Goal: Task Accomplishment & Management: Manage account settings

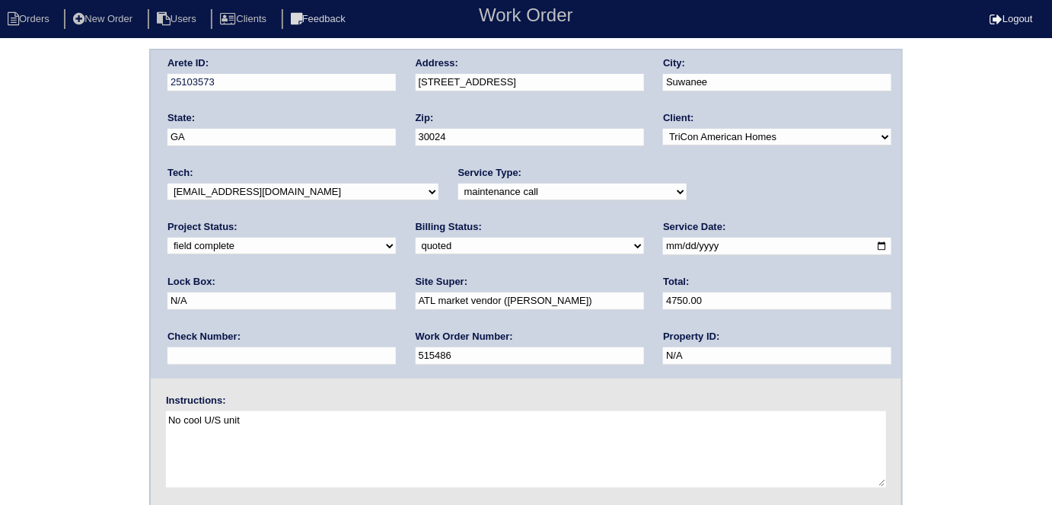
click at [416, 246] on select "need to quote quoted need to invoice invoiced paid warranty purchase order need…" at bounding box center [530, 245] width 228 height 17
select select "need to invoice"
click at [416, 237] on select "need to quote quoted need to invoice invoiced paid warranty purchase order need…" at bounding box center [530, 245] width 228 height 17
click at [396, 237] on select "new order assigned in progress field complete need to schedule admin review arc…" at bounding box center [281, 245] width 228 height 17
select select "need to schedule"
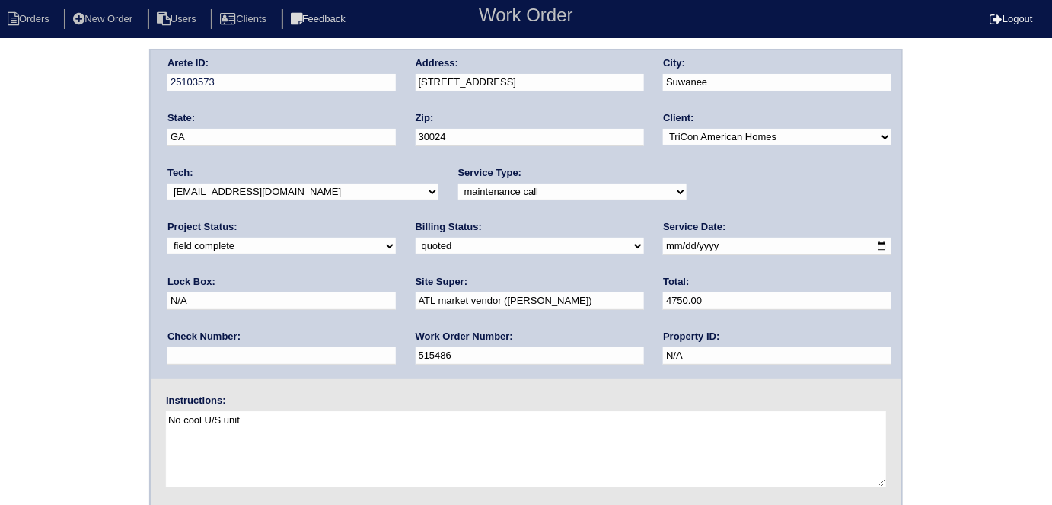
click at [396, 237] on select "new order assigned in progress field complete need to schedule admin review arc…" at bounding box center [281, 245] width 228 height 17
click at [663, 245] on input "[DATE]" at bounding box center [777, 246] width 228 height 18
type input "[DATE]"
click at [21, 339] on div "Arete ID: 25103573 Address: 860 Earlham Dr City: Suwanee State: GA Zip: 30024 C…" at bounding box center [526, 357] width 1052 height 616
click at [0, 209] on div "Arete ID: 25103573 Address: 860 Earlham Dr City: Suwanee State: GA Zip: 30024 C…" at bounding box center [526, 357] width 1052 height 616
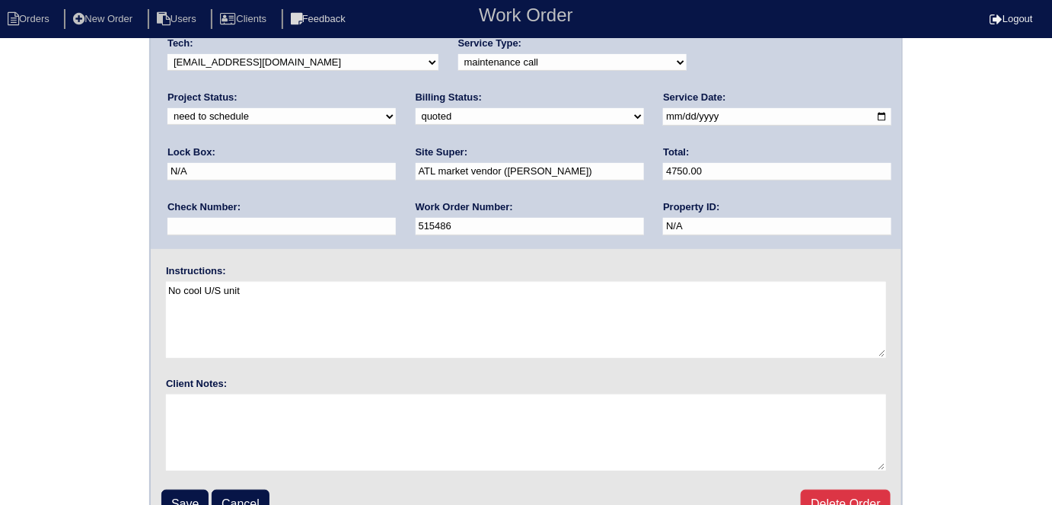
scroll to position [156, 0]
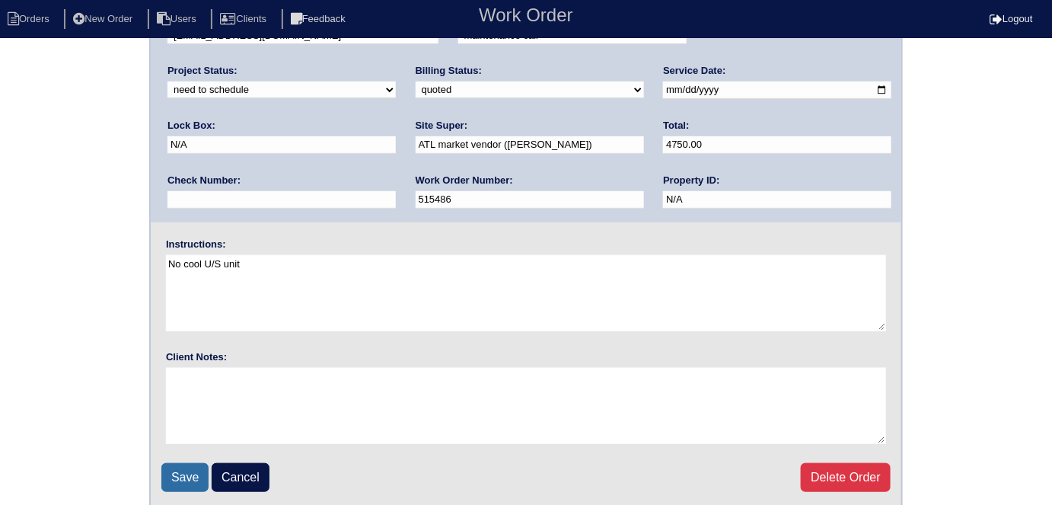
click at [191, 463] on input "Save" at bounding box center [184, 477] width 47 height 29
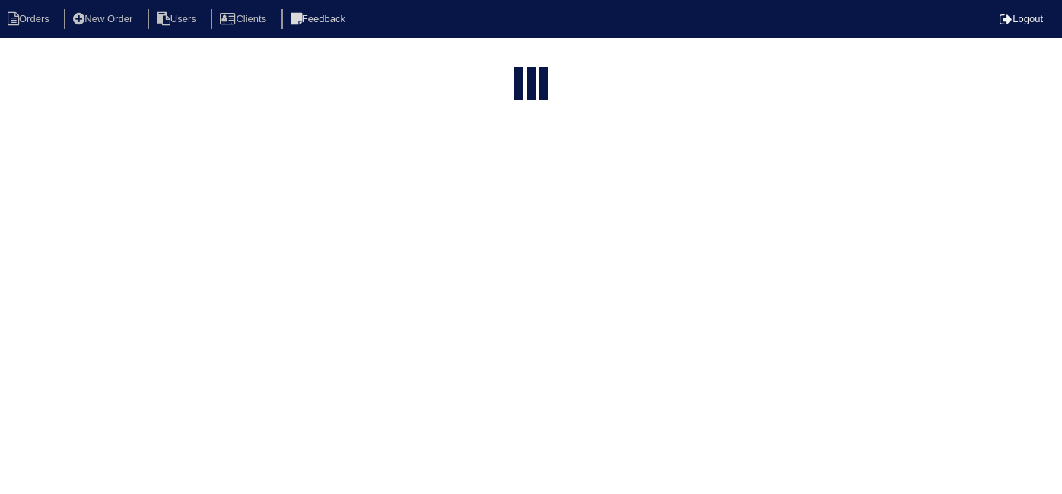
select select "15"
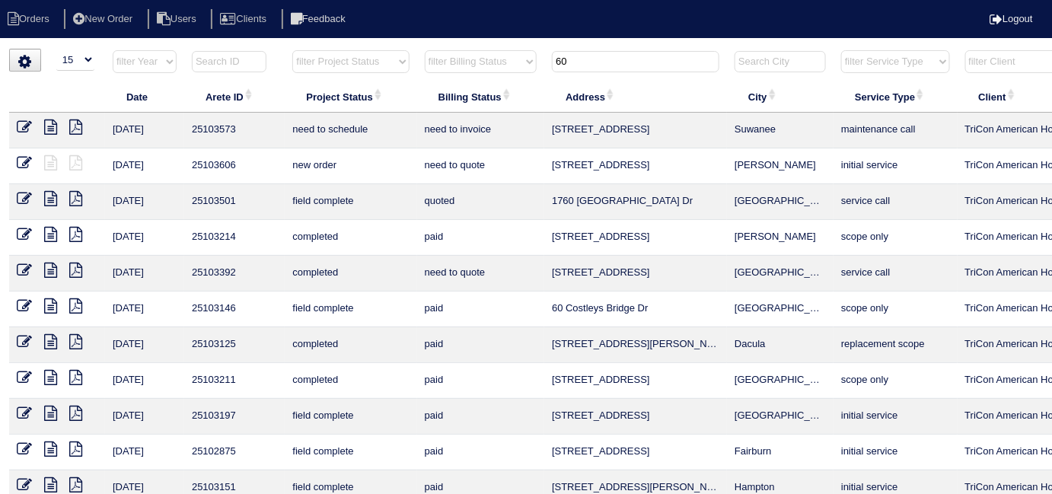
drag, startPoint x: 604, startPoint y: 53, endPoint x: 433, endPoint y: 38, distance: 171.9
click at [446, 41] on html "Orders New Order Users Clients Feedback Logout Orders New Order Users Clients M…" at bounding box center [526, 348] width 1052 height 697
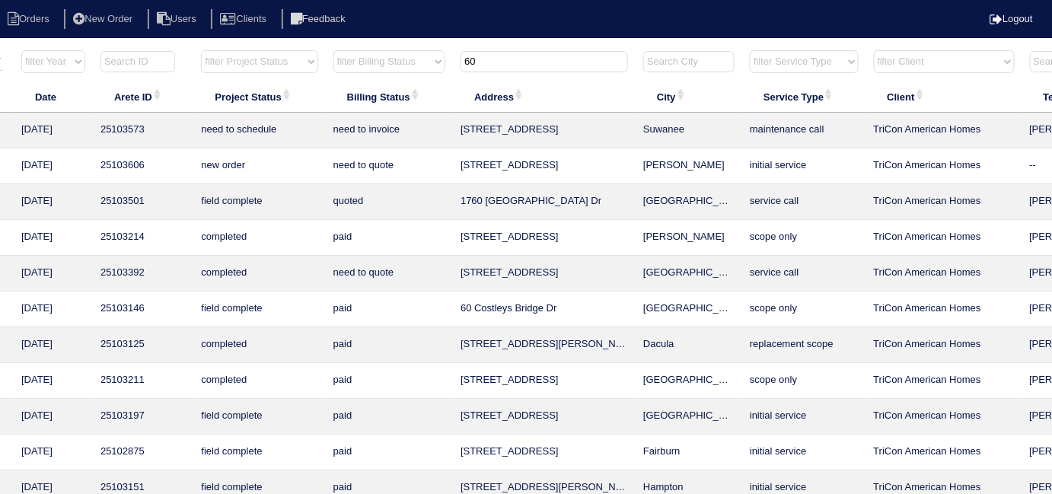
scroll to position [0, 275]
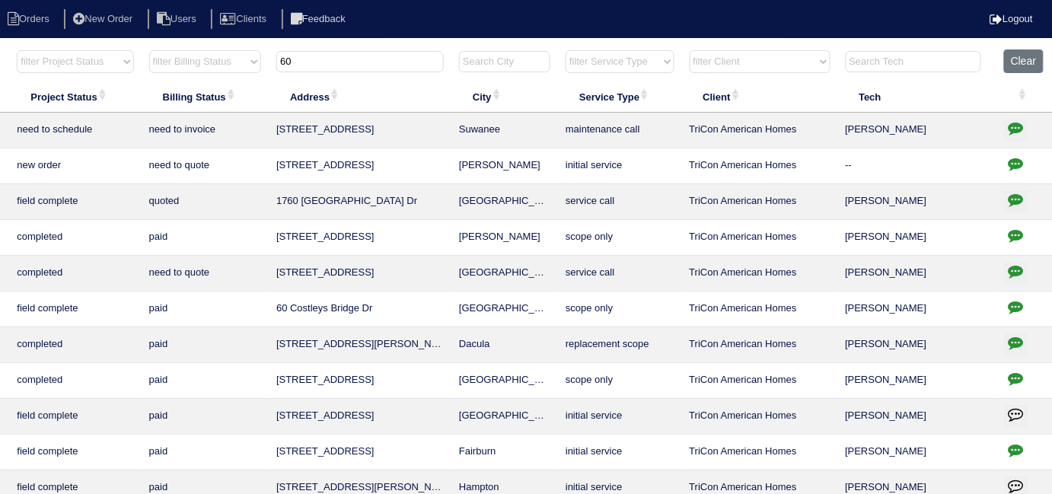
click at [1011, 123] on icon "button" at bounding box center [1015, 127] width 15 height 15
type textarea "9/30/25 - Missing main level info - texted Matt - per Matt, tenant contacted hi…"
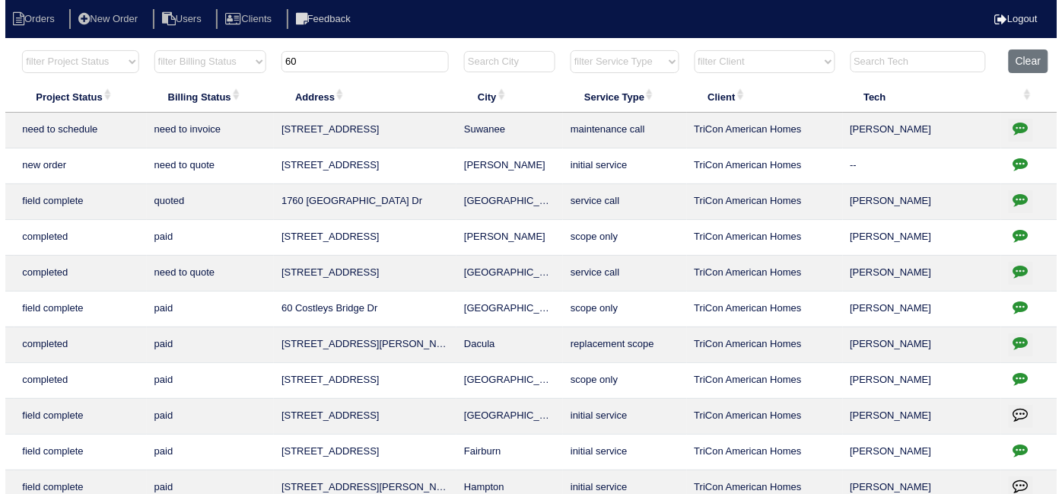
scroll to position [0, 265]
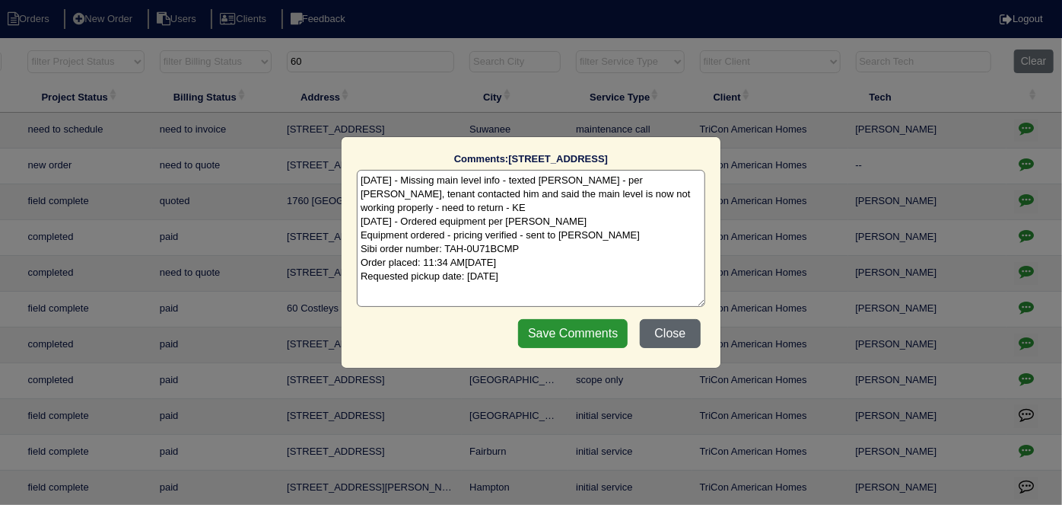
click at [661, 321] on button "Close" at bounding box center [670, 333] width 61 height 29
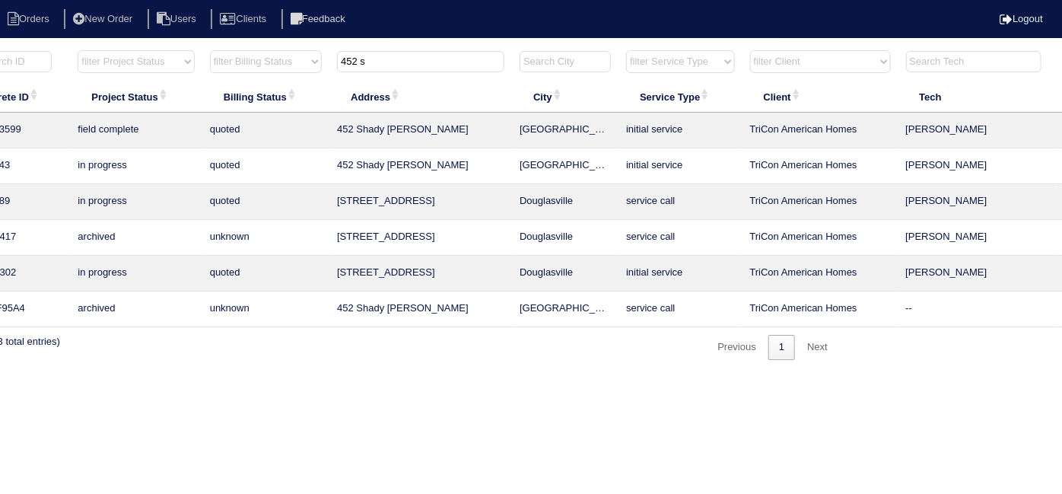
scroll to position [0, 0]
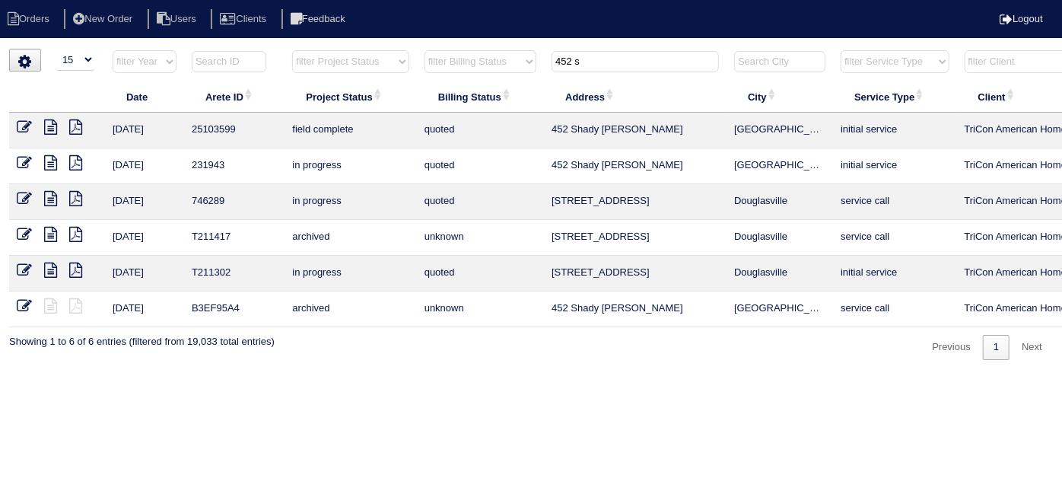
type input "452 s"
click at [23, 131] on icon at bounding box center [24, 126] width 15 height 15
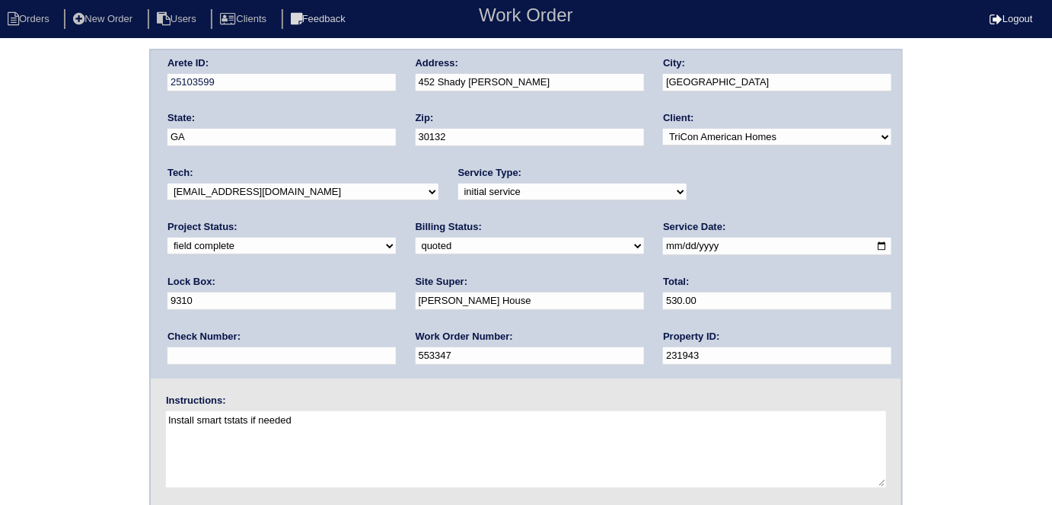
click at [416, 245] on select "need to quote quoted need to invoice invoiced paid warranty purchase order need…" at bounding box center [530, 245] width 228 height 17
select select "need to invoice"
click at [416, 237] on select "need to quote quoted need to invoice invoiced paid warranty purchase order need…" at bounding box center [530, 245] width 228 height 17
click at [4, 122] on div "Arete ID: 25103599 Address: 452 Shady Glen City: Dallas State: GA Zip: 30132 Cl…" at bounding box center [526, 357] width 1052 height 616
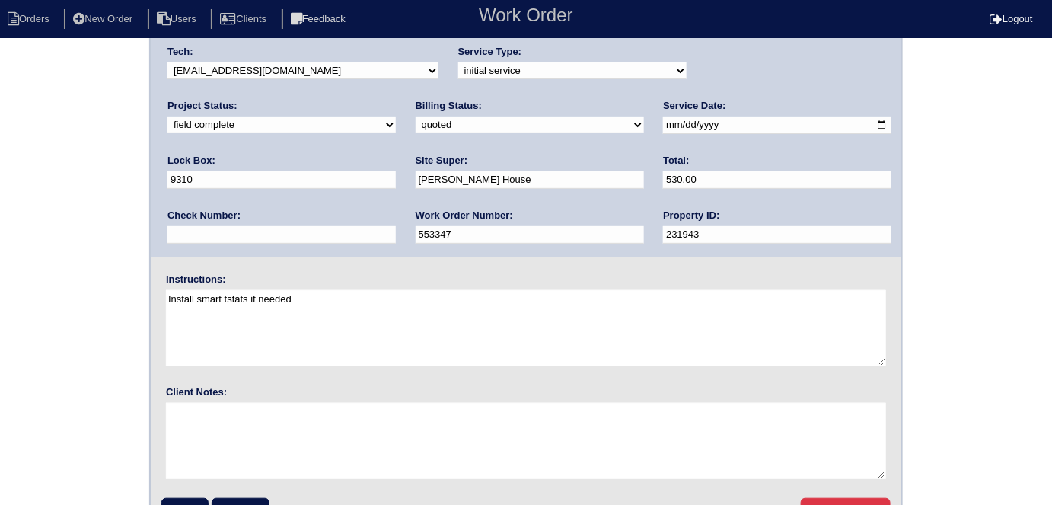
scroll to position [156, 0]
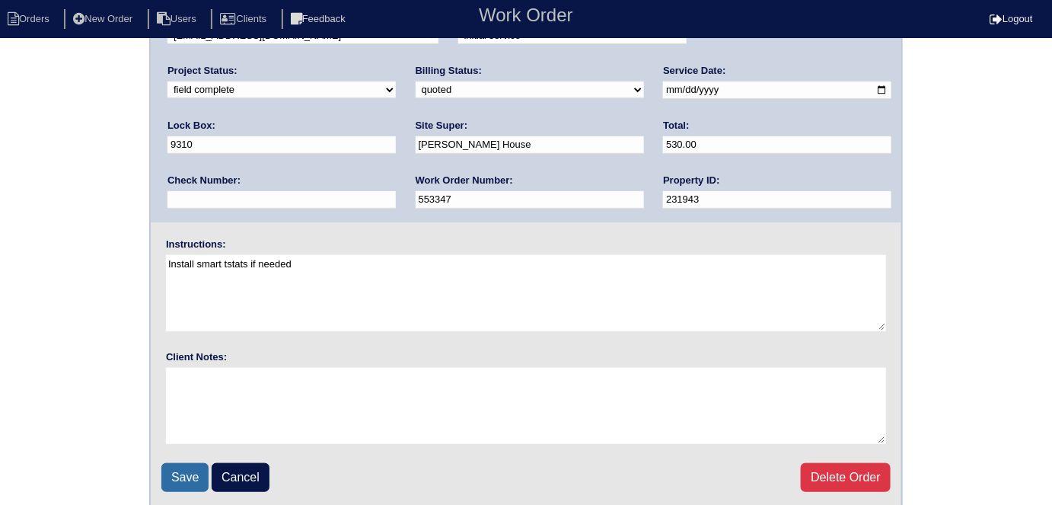
click at [168, 471] on input "Save" at bounding box center [184, 477] width 47 height 29
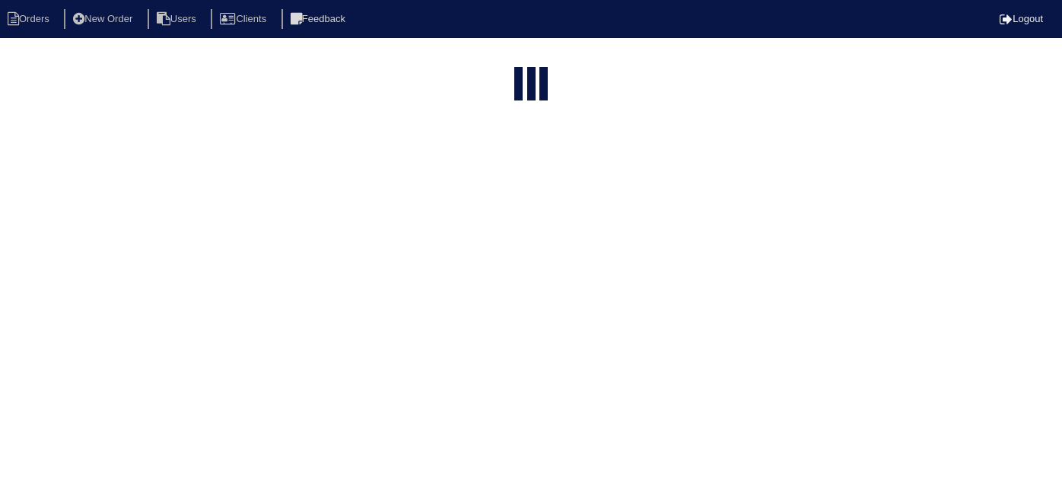
select select "15"
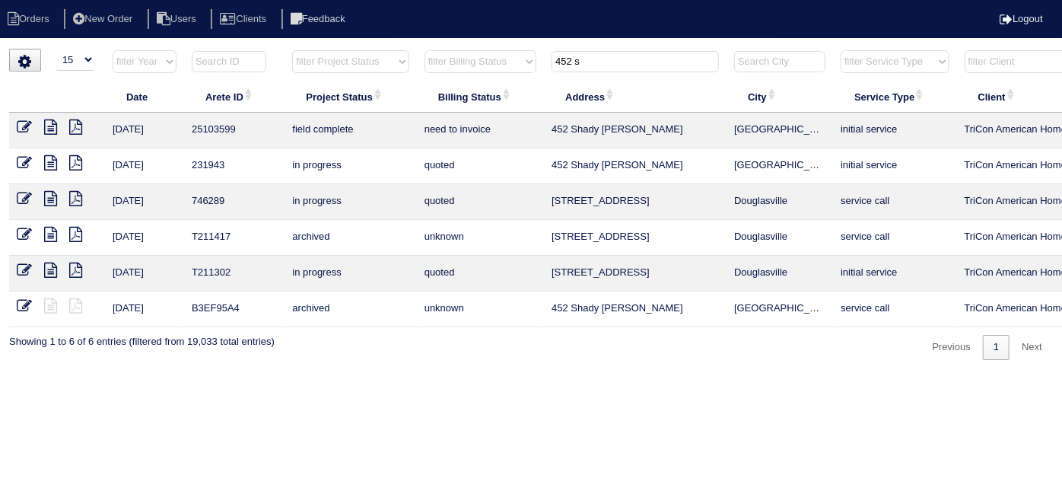
drag, startPoint x: 616, startPoint y: 60, endPoint x: 322, endPoint y: 1, distance: 299.7
click at [345, 49] on body "Orders New Order Users Clients Feedback Logout Orders New Order Users Clients M…" at bounding box center [531, 204] width 1062 height 311
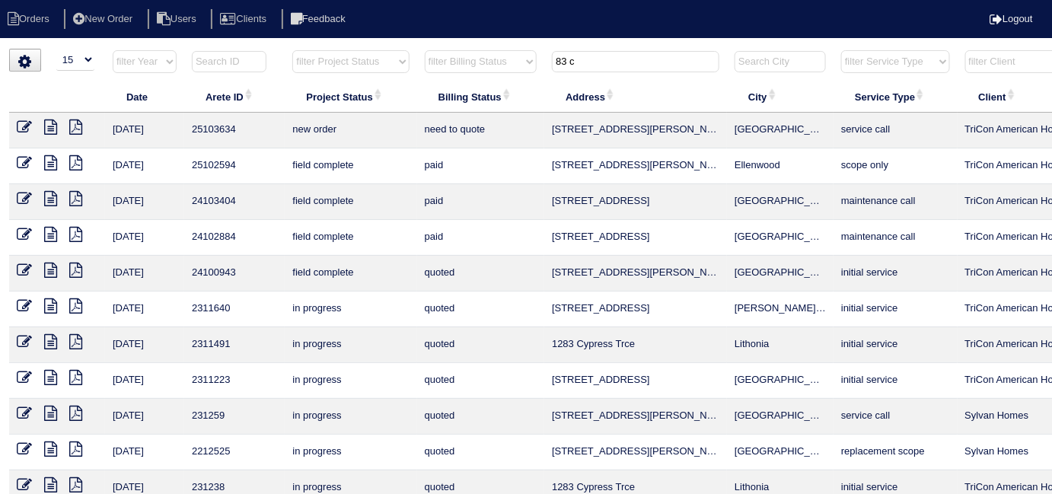
type input "83 c"
click at [21, 128] on icon at bounding box center [24, 126] width 15 height 15
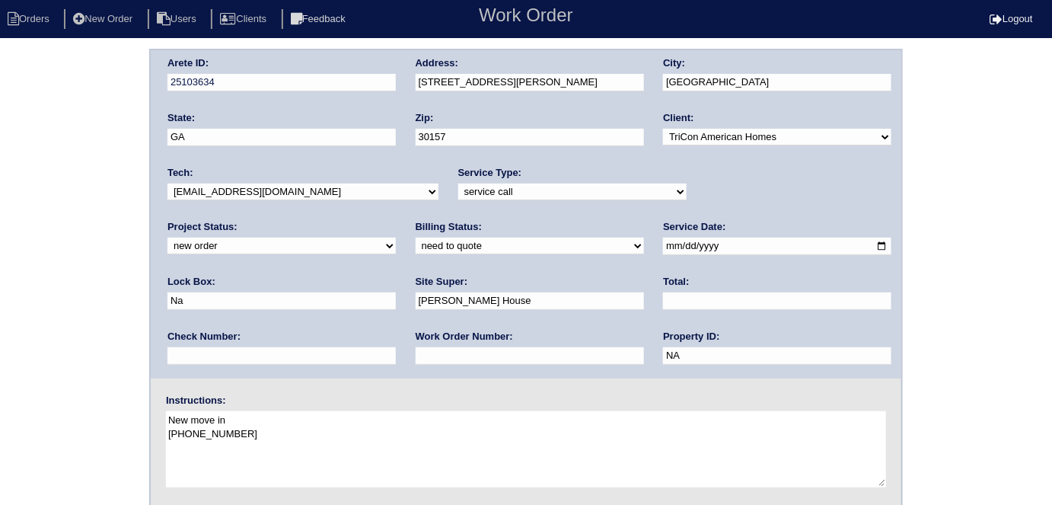
click at [396, 237] on select "new order assigned in progress field complete need to schedule admin review arc…" at bounding box center [281, 245] width 228 height 17
select select "canceled"
click at [396, 237] on select "new order assigned in progress field complete need to schedule admin review arc…" at bounding box center [281, 245] width 228 height 17
click at [416, 251] on select "need to quote quoted need to invoice invoiced paid warranty purchase order need…" at bounding box center [530, 245] width 228 height 17
select select "quoted"
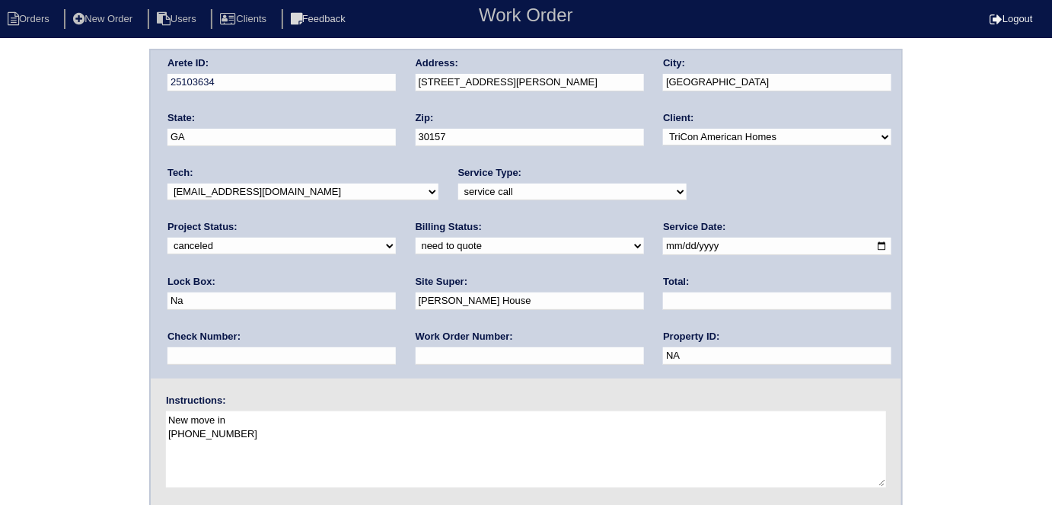
click at [416, 237] on select "need to quote quoted need to invoice invoiced paid warranty purchase order need…" at bounding box center [530, 245] width 228 height 17
click at [58, 301] on div "Arete ID: 25103634 Address: 83 Collins Run Dr City: Dallas State: GA Zip: 30157…" at bounding box center [526, 357] width 1052 height 616
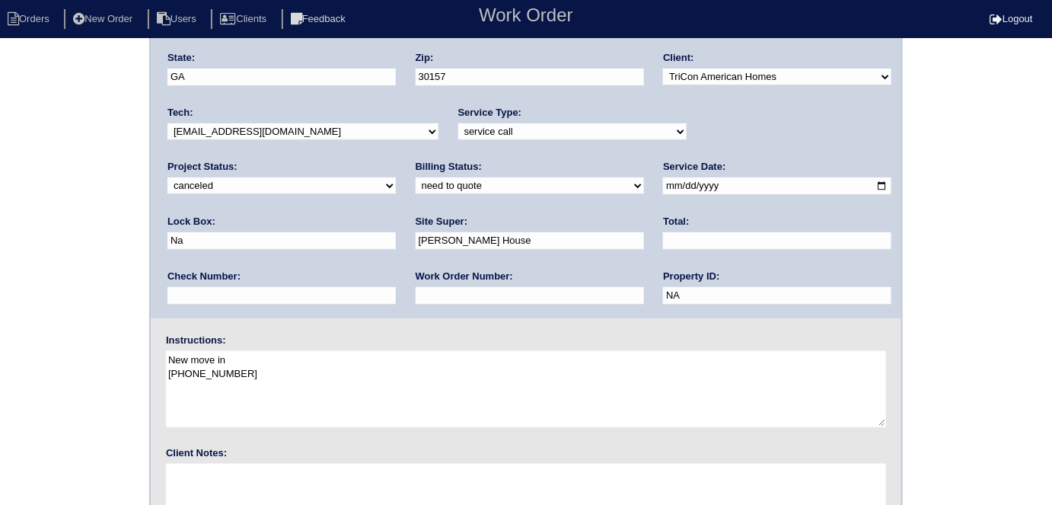
scroll to position [156, 0]
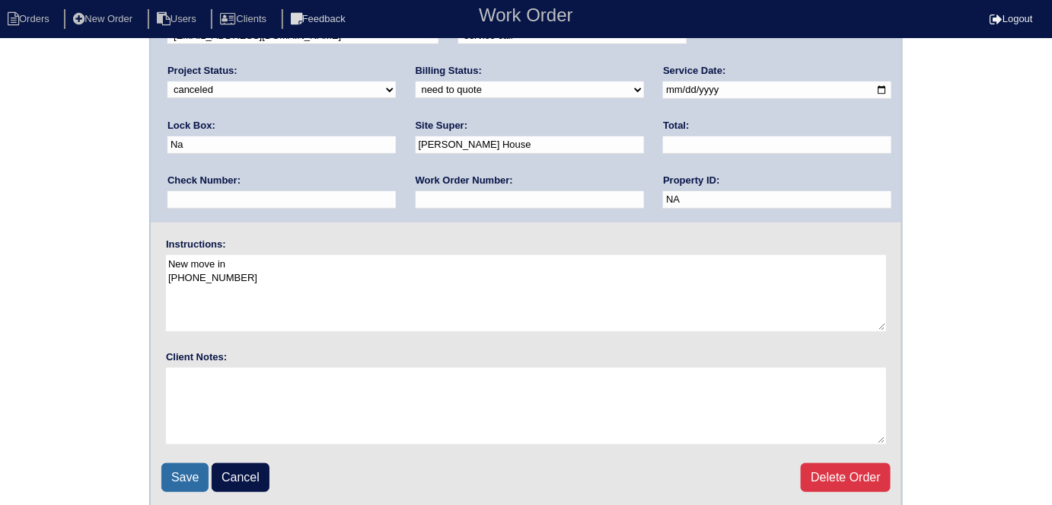
click at [173, 486] on input "Save" at bounding box center [184, 477] width 47 height 29
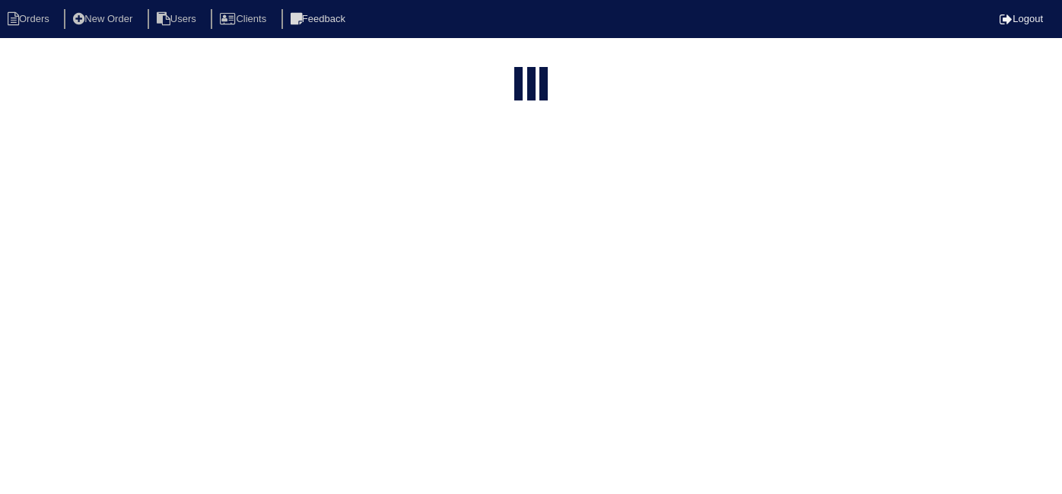
select select "15"
type input "83 c"
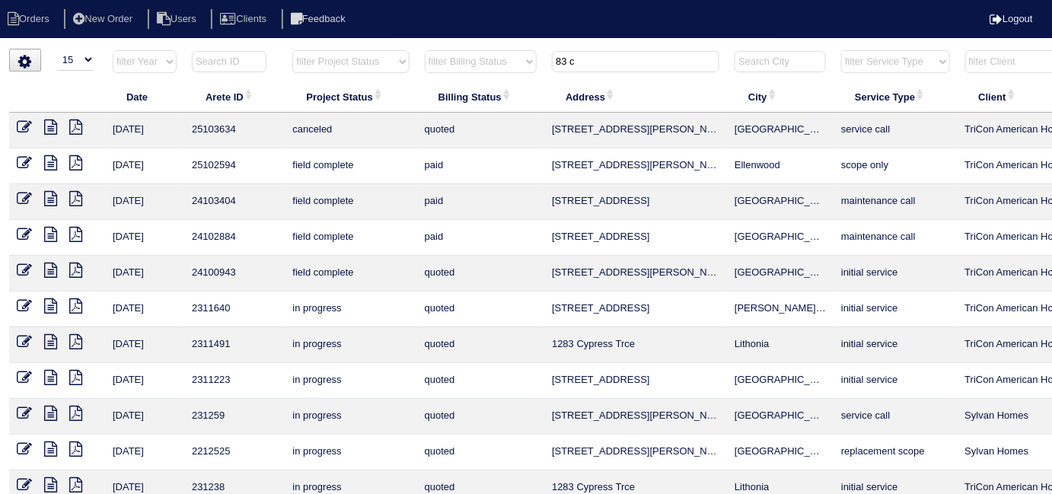
scroll to position [0, 275]
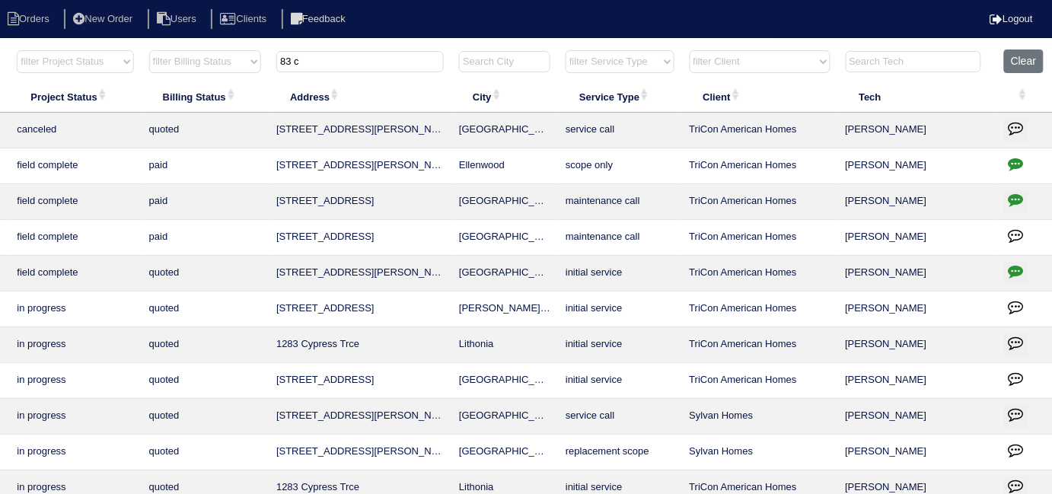
click at [1017, 123] on icon "button" at bounding box center [1015, 127] width 15 height 15
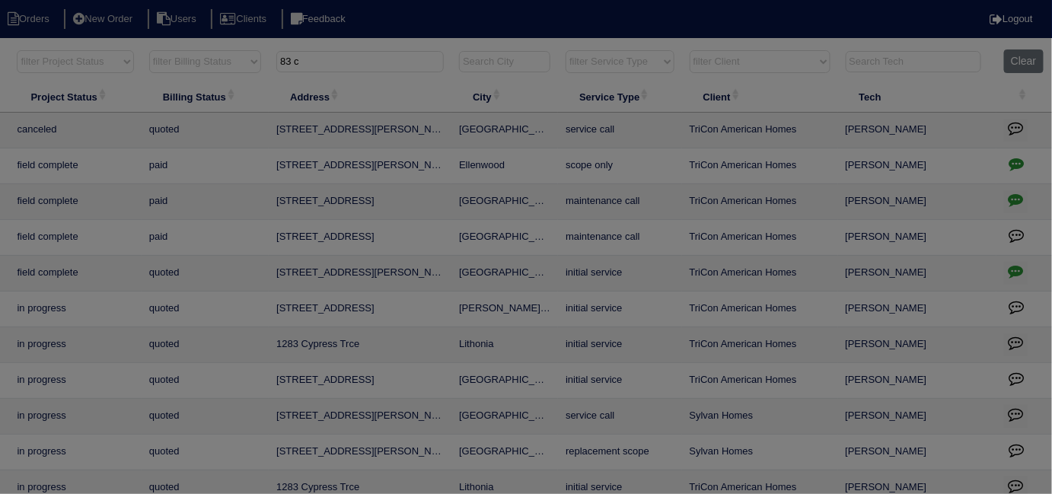
scroll to position [0, 265]
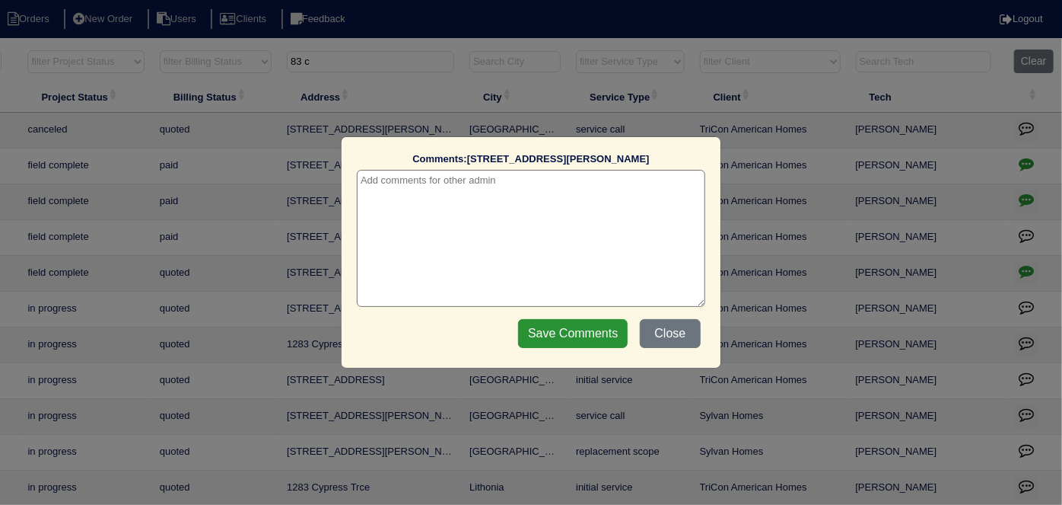
click at [408, 195] on textarea at bounding box center [531, 238] width 349 height 137
type textarea "10/1/25 - canceled per Dan - KE"
click at [549, 337] on input "Save Comments" at bounding box center [573, 333] width 110 height 29
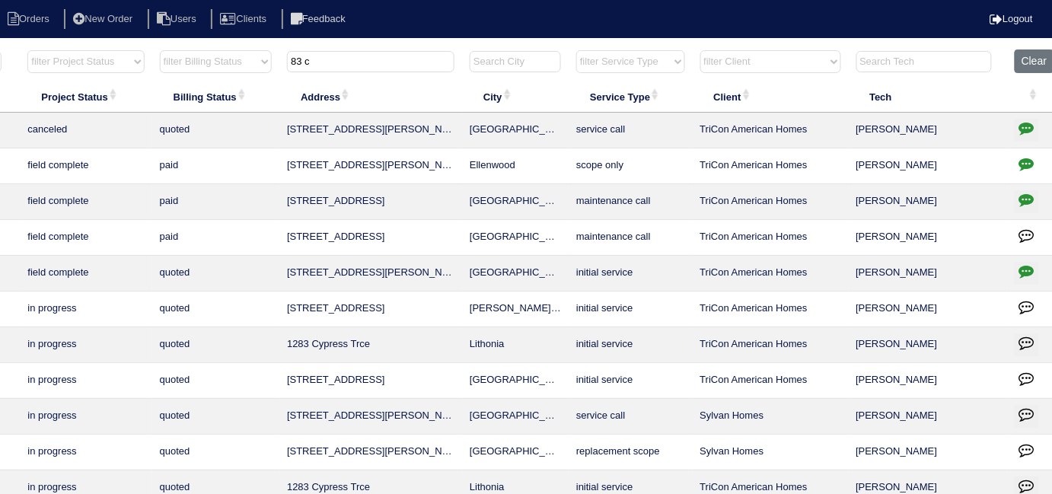
drag, startPoint x: 323, startPoint y: 75, endPoint x: 326, endPoint y: 66, distance: 9.6
click at [326, 72] on th "83 c" at bounding box center [370, 64] width 183 height 31
drag, startPoint x: 326, startPoint y: 66, endPoint x: 113, endPoint y: 37, distance: 215.1
click at [113, 49] on body "Orders New Order Users Clients Feedback Logout Orders New Order Users Clients M…" at bounding box center [261, 365] width 1052 height 633
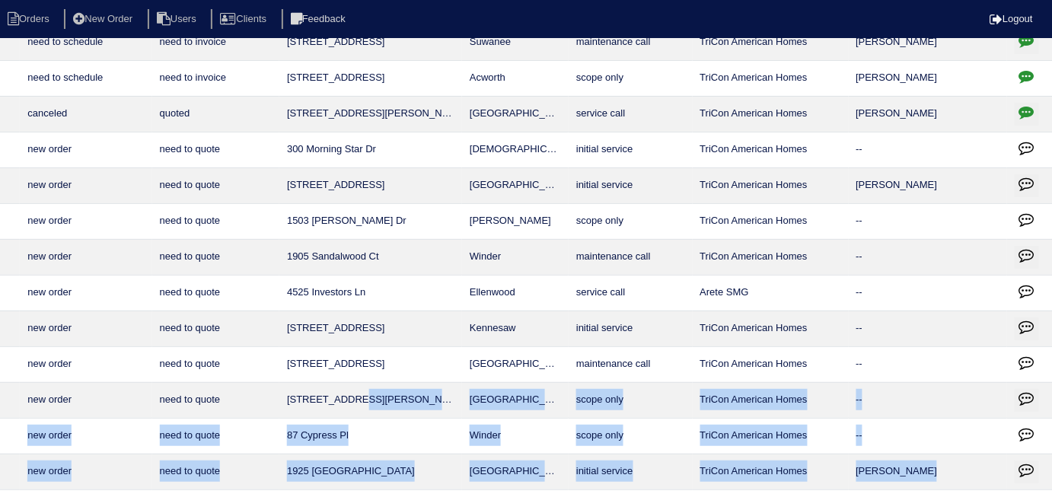
click at [357, 493] on html "Orders New Order Users Clients Feedback Logout Orders New Order Users Clients M…" at bounding box center [261, 260] width 1052 height 697
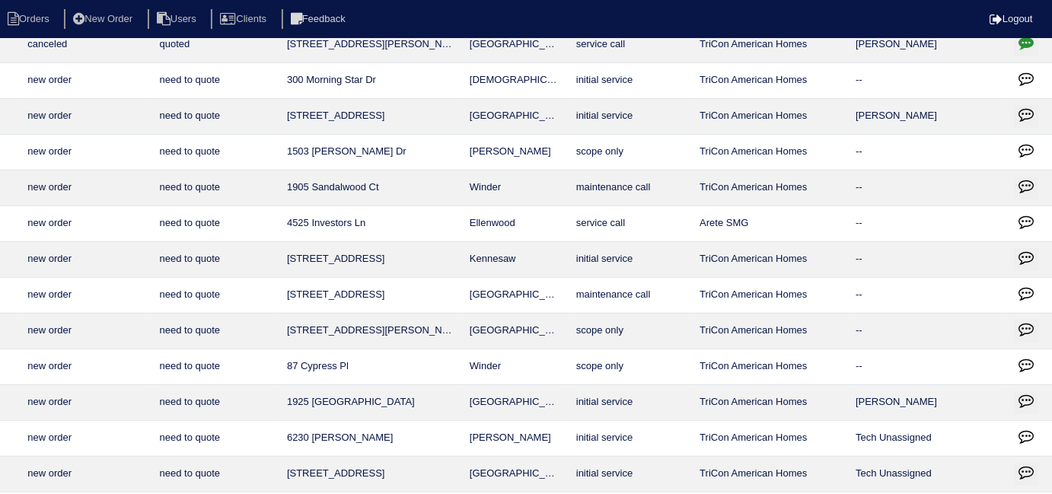
click at [427, 12] on ul "Orders New Order Users Clients Feedback" at bounding box center [526, 19] width 1052 height 21
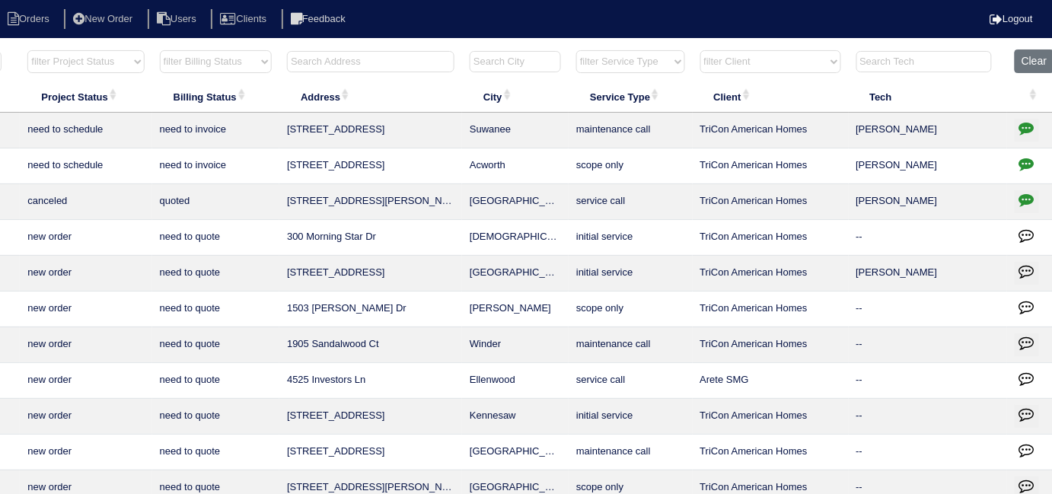
scroll to position [0, 0]
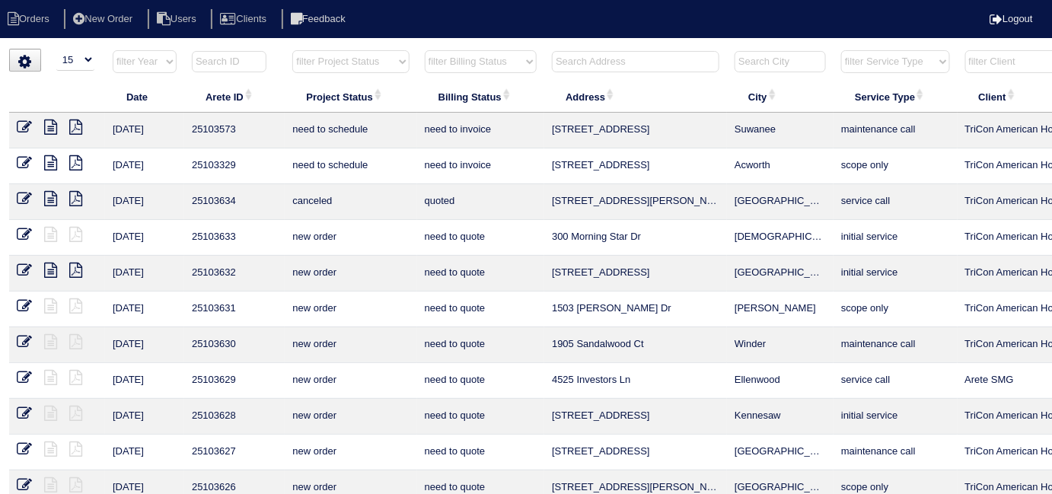
click at [483, 65] on select "filter Billing Status -- Any Billing Status -- need to quote quoted need to inv…" at bounding box center [481, 61] width 112 height 23
select select
click at [425, 50] on select "filter Billing Status -- Any Billing Status -- need to quote quoted need to inv…" at bounding box center [481, 61] width 112 height 23
click at [317, 61] on select "filter Project Status -- Any Project Status -- new order assigned in progress f…" at bounding box center [350, 61] width 116 height 23
click at [292, 50] on select "filter Project Status -- Any Project Status -- new order assigned in progress f…" at bounding box center [350, 61] width 116 height 23
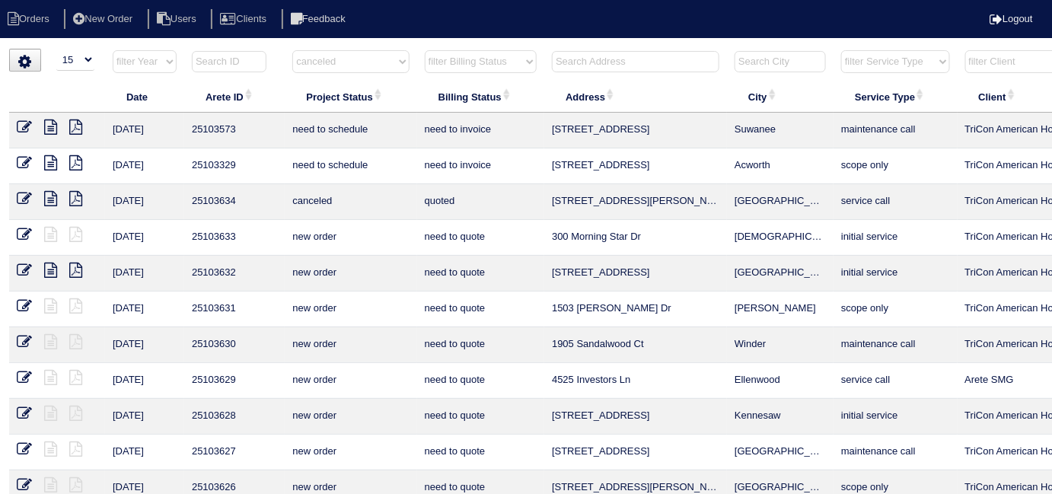
select select "canceled"
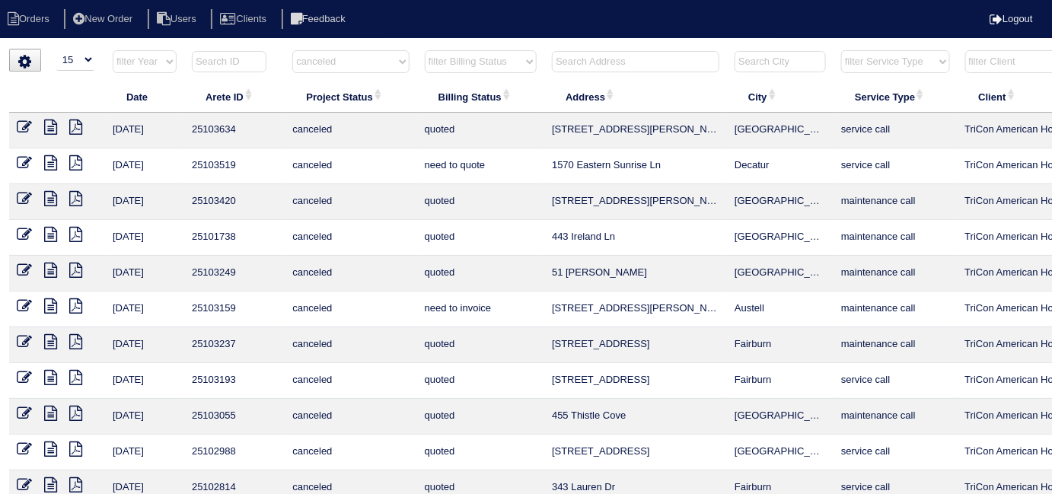
click at [54, 162] on icon at bounding box center [50, 162] width 13 height 15
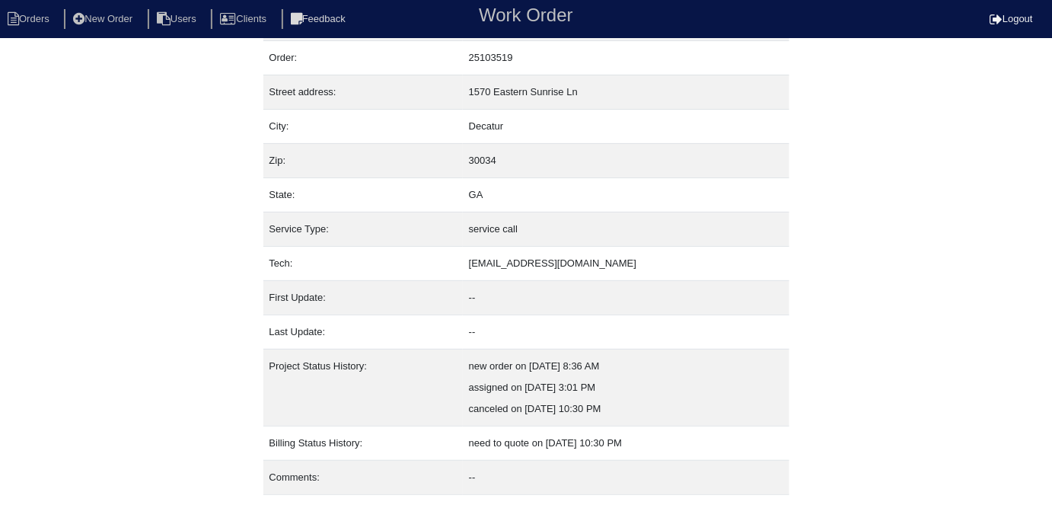
scroll to position [80, 0]
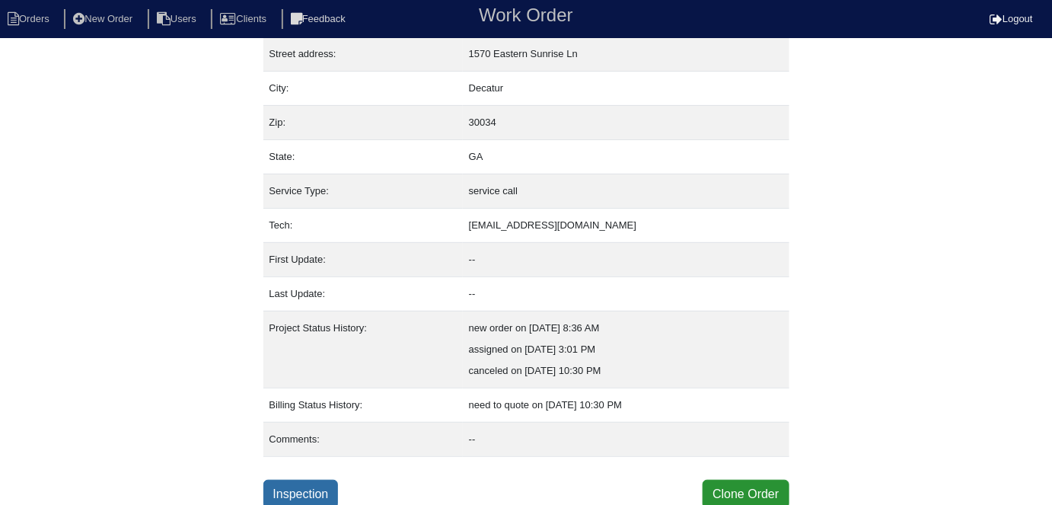
click at [307, 488] on link "Inspection" at bounding box center [300, 493] width 75 height 29
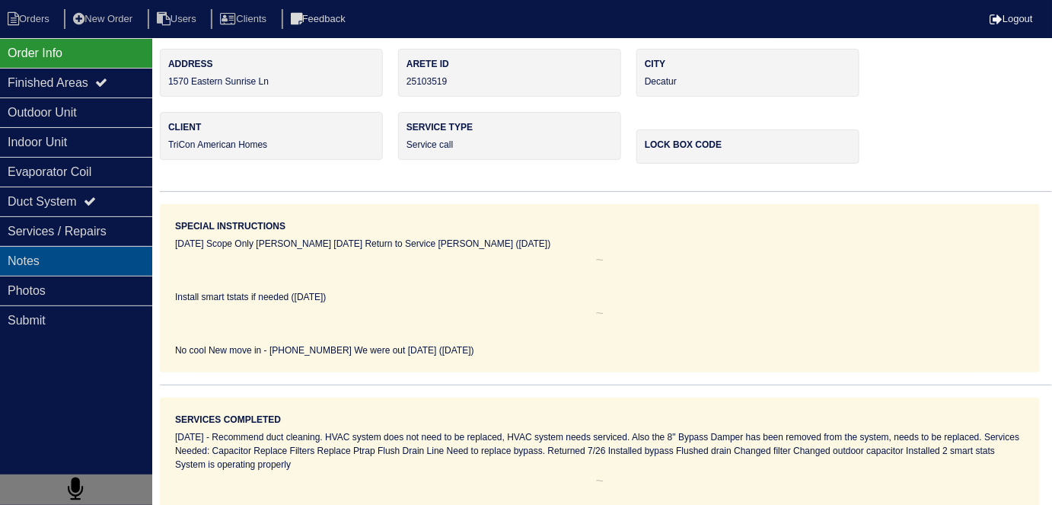
click at [90, 271] on div "Notes" at bounding box center [76, 261] width 152 height 30
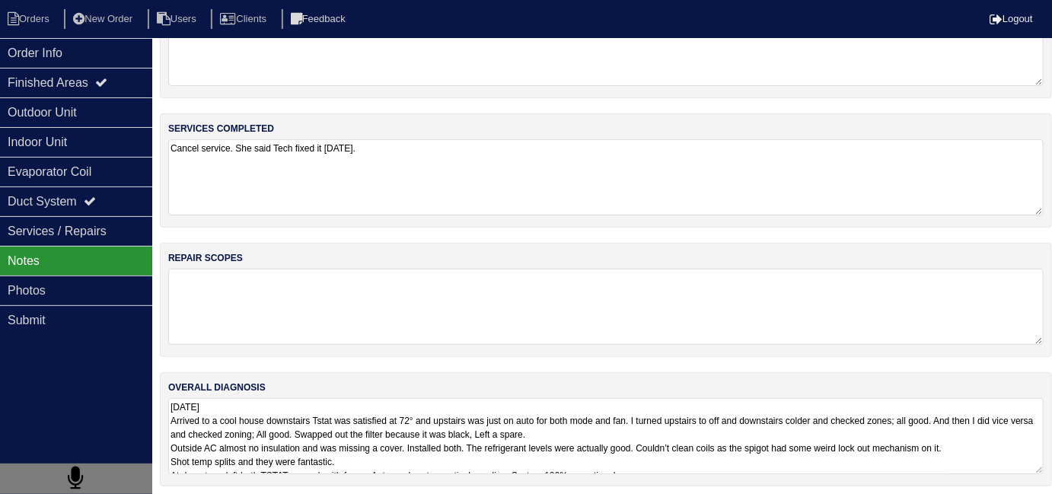
scroll to position [68, 0]
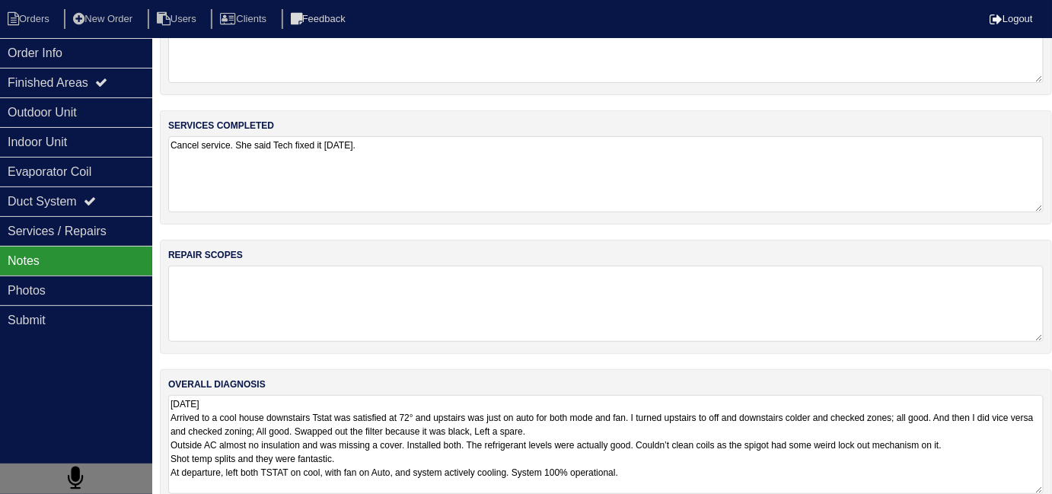
click at [565, 441] on textarea "8.29.25 Arrived to a cool house downstairs Tstat was satisfied at 72° and upsta…" at bounding box center [605, 444] width 875 height 99
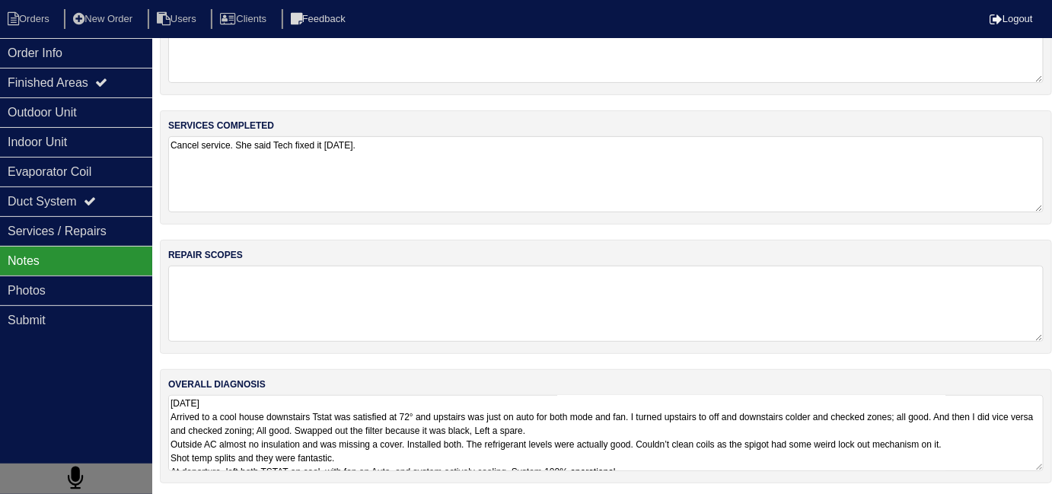
click at [690, 466] on textarea "8.29.25 Arrived to a cool house downstairs Tstat was satisfied at 72° and upsta…" at bounding box center [605, 433] width 875 height 76
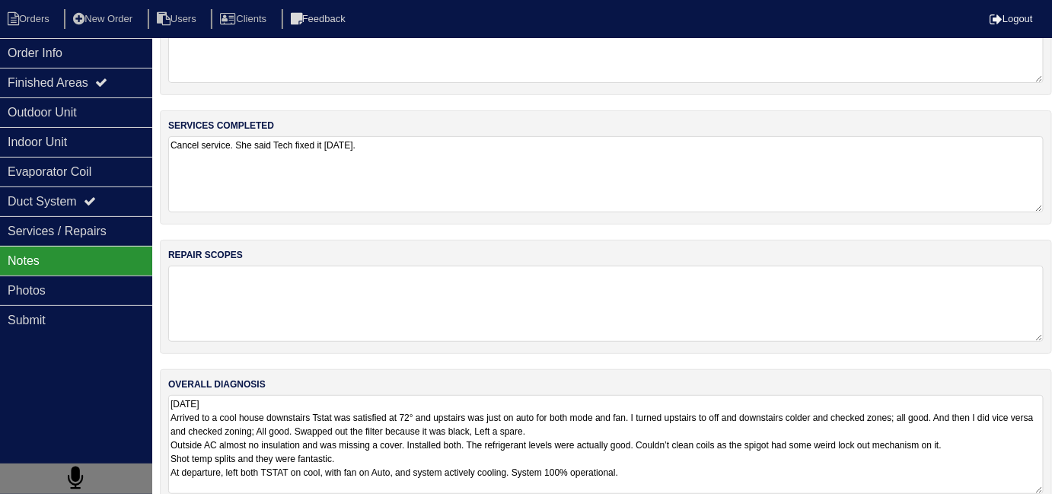
scroll to position [91, 0]
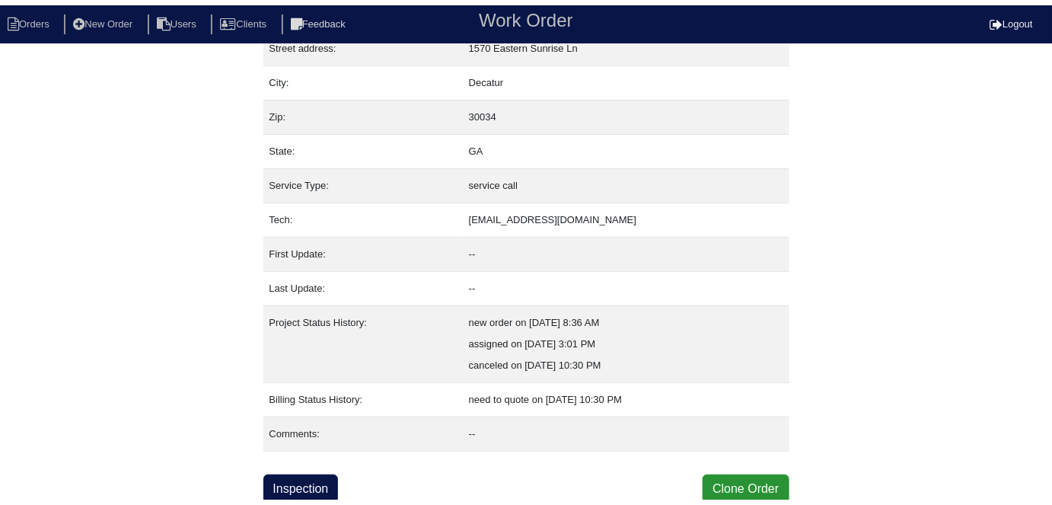
scroll to position [80, 0]
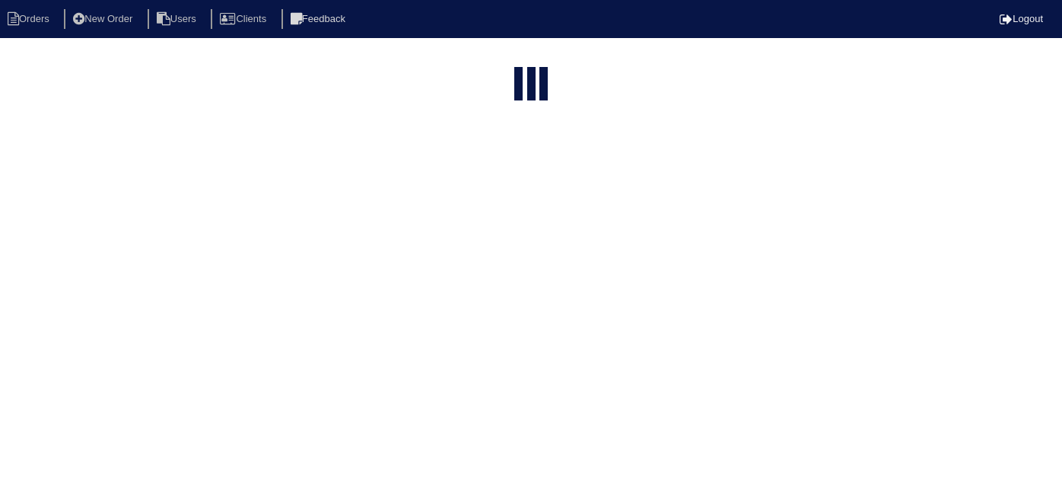
select select "15"
select select "canceled"
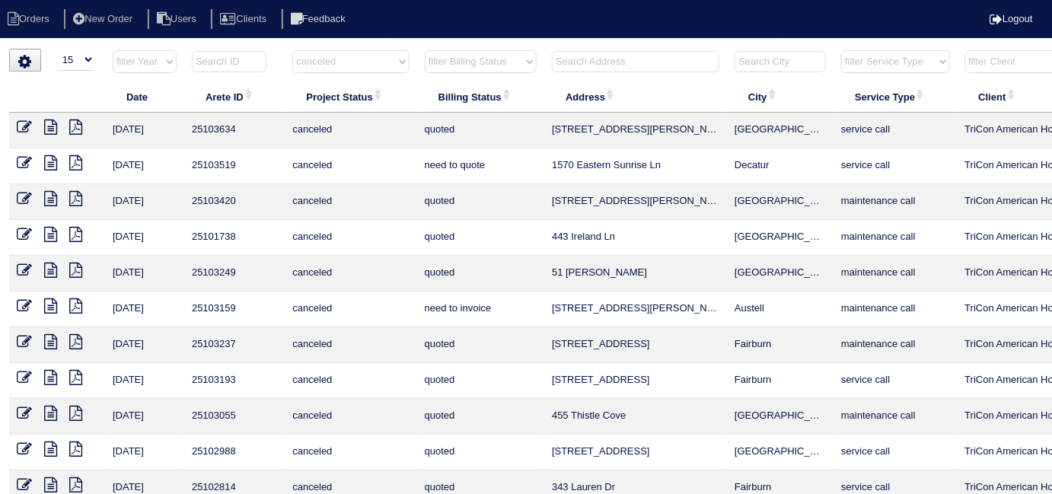
click at [20, 162] on icon at bounding box center [24, 162] width 15 height 15
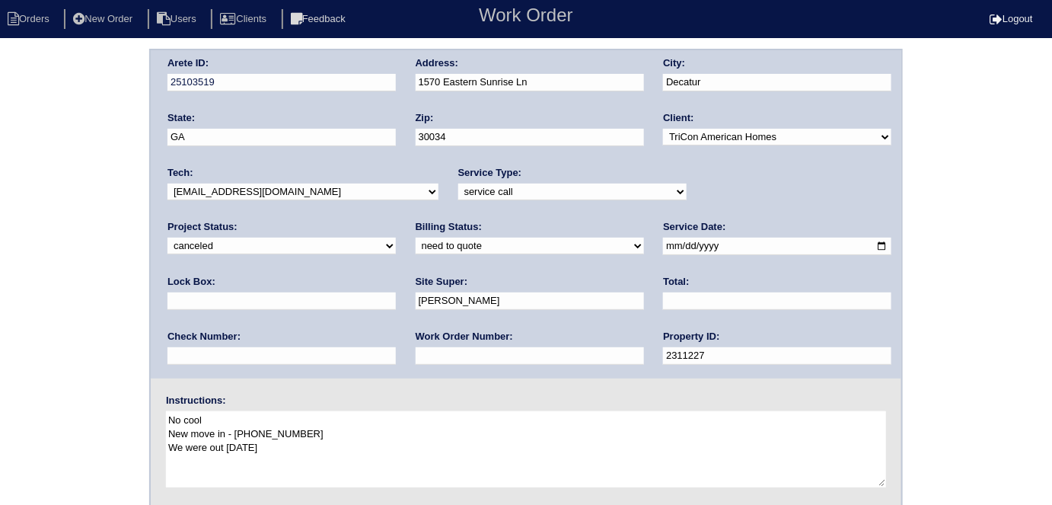
drag, startPoint x: 258, startPoint y: 244, endPoint x: 244, endPoint y: 250, distance: 15.0
click at [416, 244] on select "need to quote quoted need to invoice invoiced paid warranty purchase order need…" at bounding box center [530, 245] width 228 height 17
select select "quoted"
click at [416, 237] on select "need to quote quoted need to invoice invoiced paid warranty purchase order need…" at bounding box center [530, 245] width 228 height 17
drag, startPoint x: 99, startPoint y: 284, endPoint x: 94, endPoint y: 292, distance: 9.5
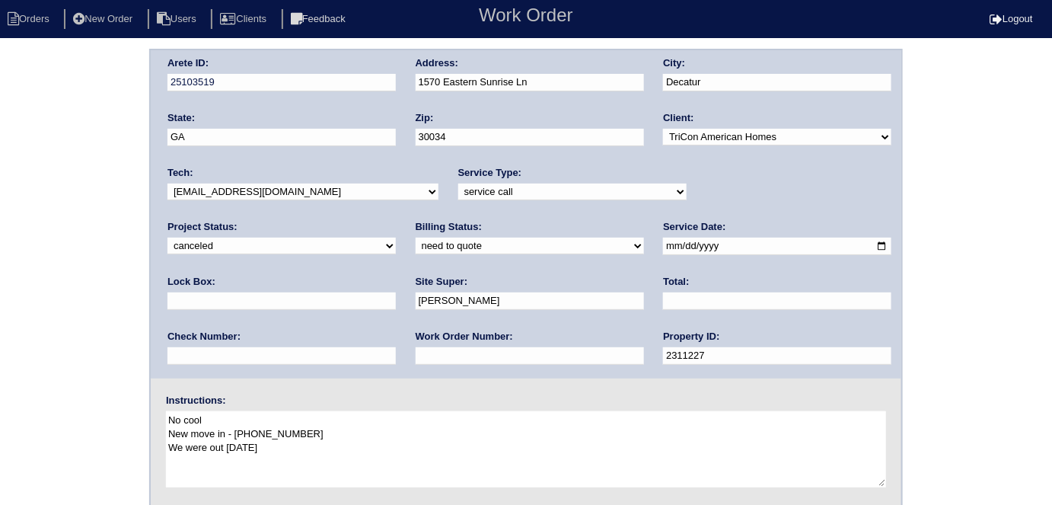
click at [95, 288] on div "Arete ID: 25103519 Address: [STREET_ADDRESS] City: [GEOGRAPHIC_DATA] State: [GE…" at bounding box center [526, 357] width 1052 height 616
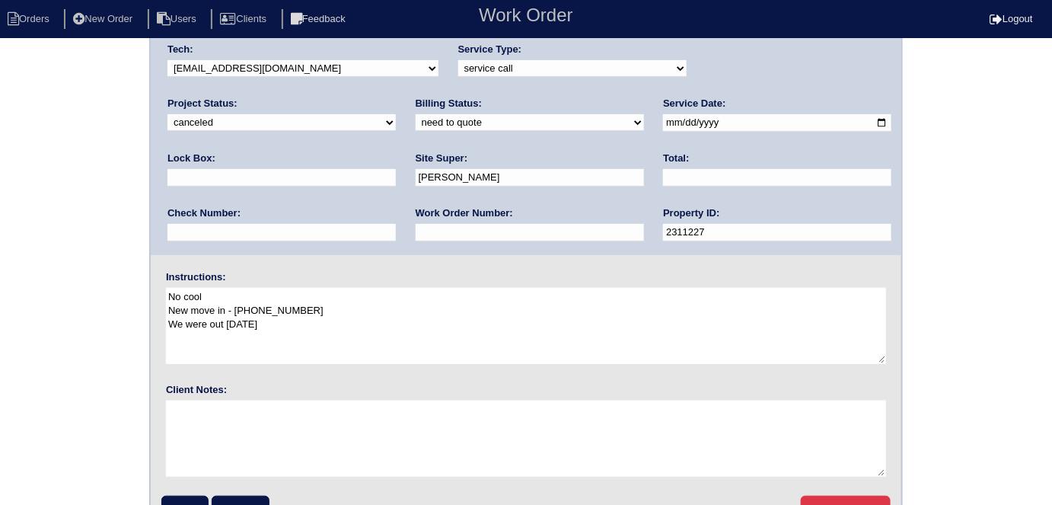
scroll to position [156, 0]
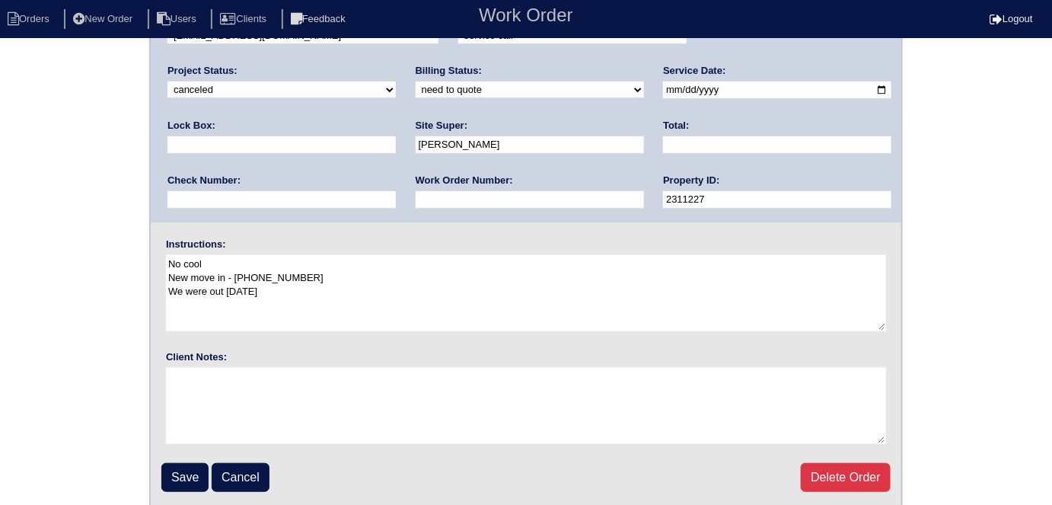
click at [164, 482] on input "Save" at bounding box center [184, 477] width 47 height 29
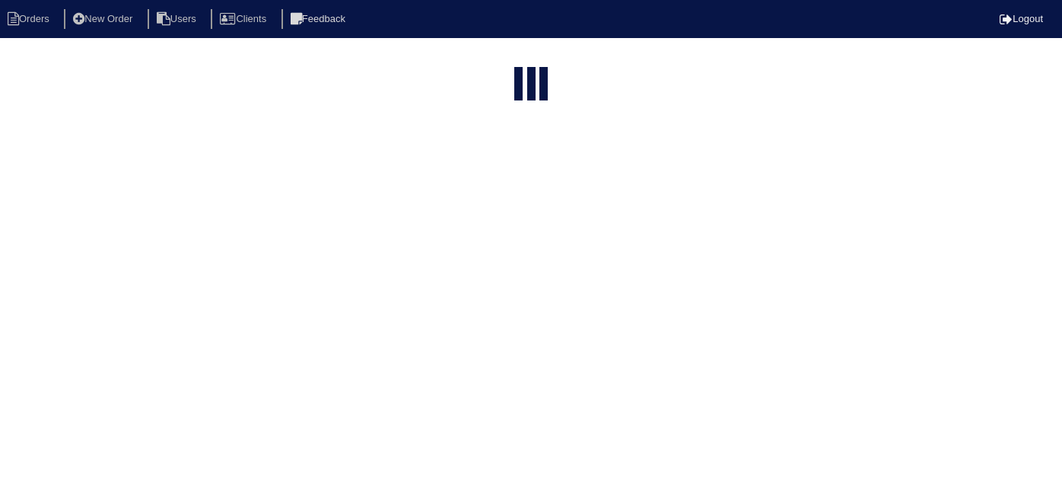
select select "15"
select select "canceled"
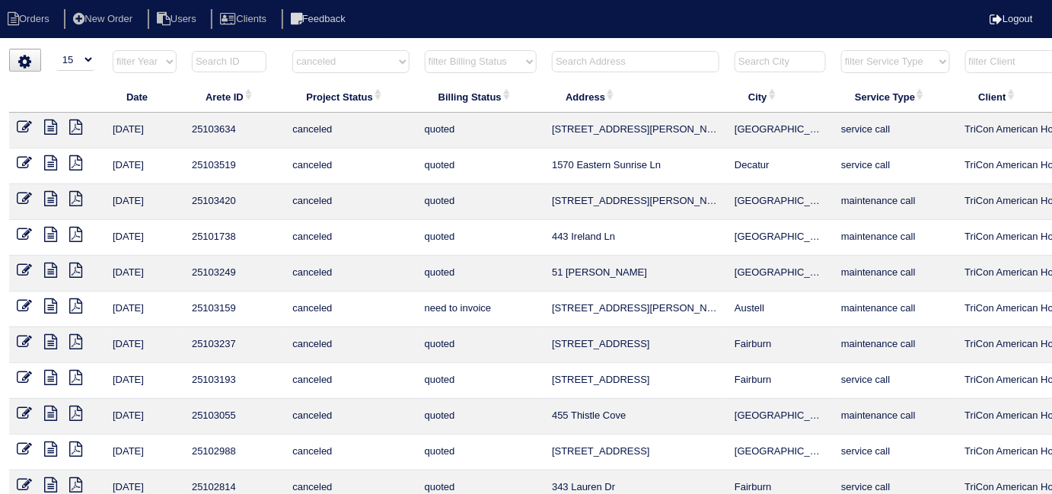
click at [372, 73] on th "filter Project Status -- Any Project Status -- new order assigned in progress f…" at bounding box center [351, 64] width 132 height 31
click at [371, 65] on select "filter Project Status -- Any Project Status -- new order assigned in progress f…" at bounding box center [350, 61] width 116 height 23
drag, startPoint x: 355, startPoint y: 65, endPoint x: 346, endPoint y: 65, distance: 9.9
click at [355, 65] on select "filter Project Status -- Any Project Status -- new order assigned in progress f…" at bounding box center [350, 61] width 116 height 23
select select
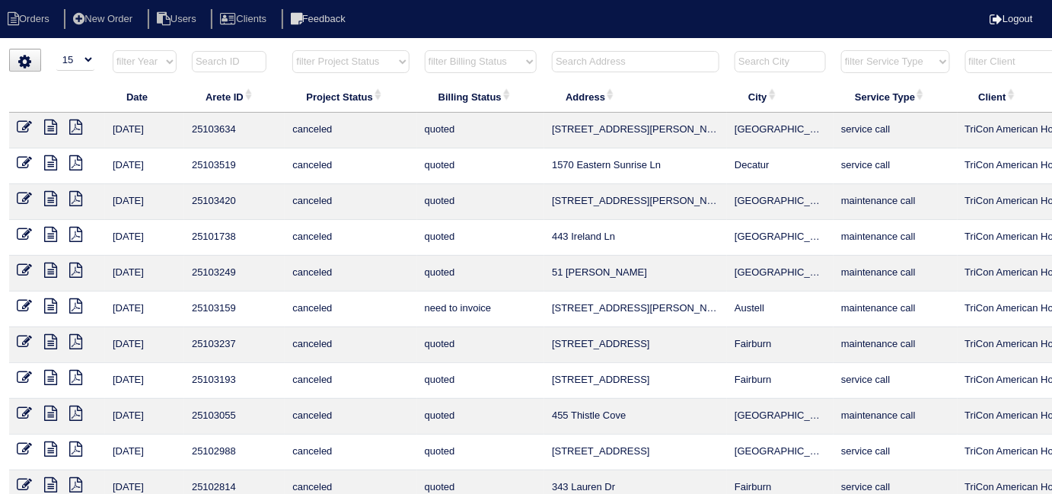
click at [292, 50] on select "filter Project Status -- Any Project Status -- new order assigned in progress f…" at bounding box center [350, 61] width 116 height 23
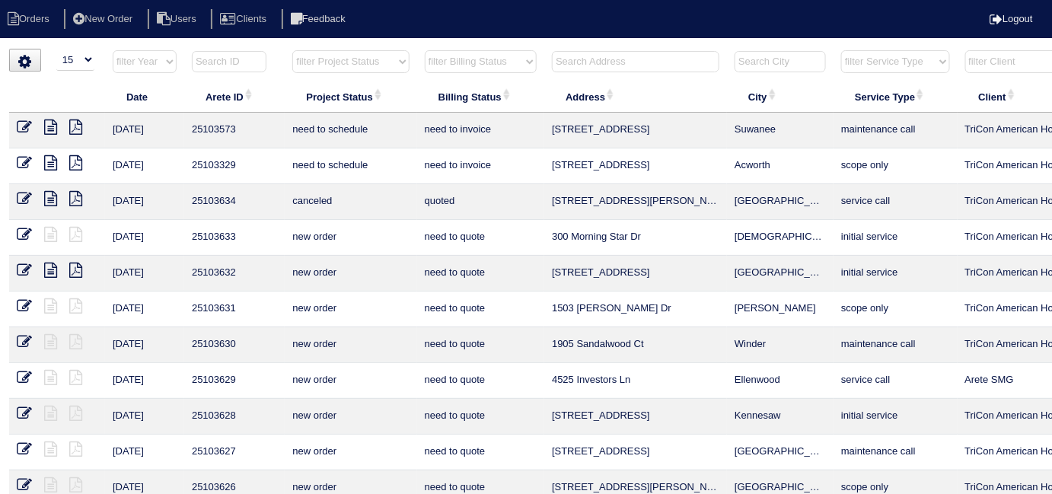
click at [487, 62] on select "filter Billing Status -- Any Billing Status -- need to quote quoted need to inv…" at bounding box center [481, 61] width 112 height 23
click at [609, 65] on input "text" at bounding box center [635, 61] width 167 height 21
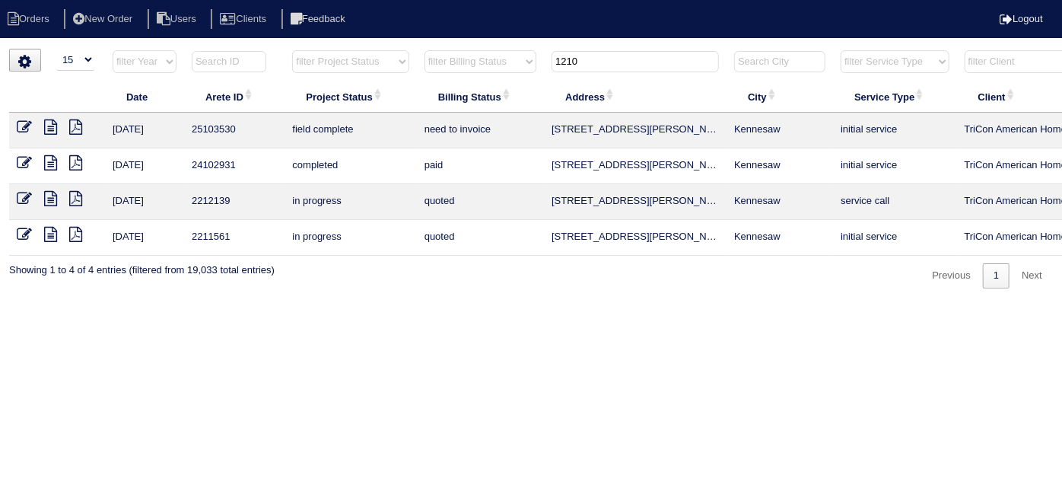
type input "1210"
click at [24, 123] on icon at bounding box center [24, 126] width 15 height 15
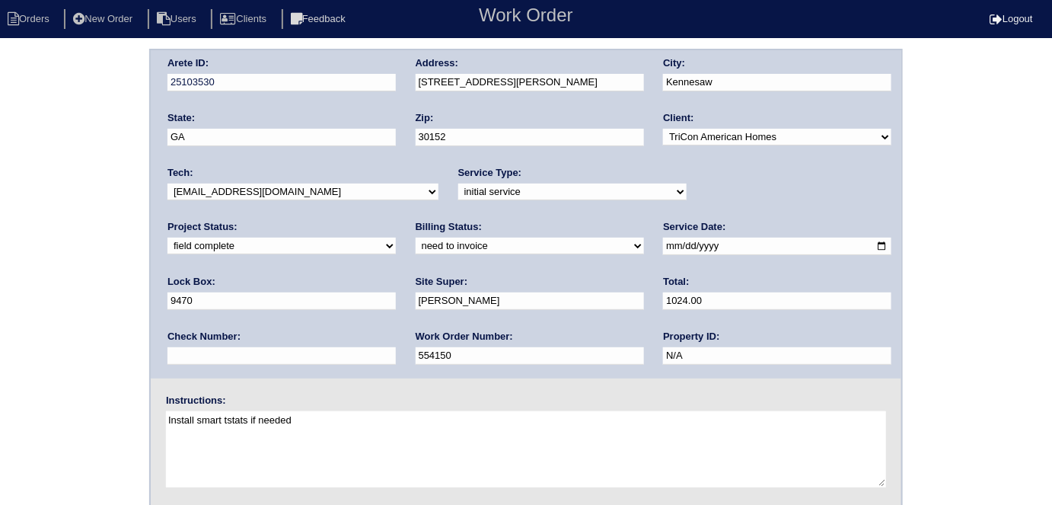
click at [416, 240] on select "need to quote quoted need to invoice invoiced paid warranty purchase order need…" at bounding box center [530, 245] width 228 height 17
select select "quoted"
click at [416, 237] on select "need to quote quoted need to invoice invoiced paid warranty purchase order need…" at bounding box center [530, 245] width 228 height 17
click at [65, 295] on div "Arete ID: 25103530 Address: [STREET_ADDRESS][PERSON_NAME] City: [GEOGRAPHIC_DAT…" at bounding box center [526, 357] width 1052 height 616
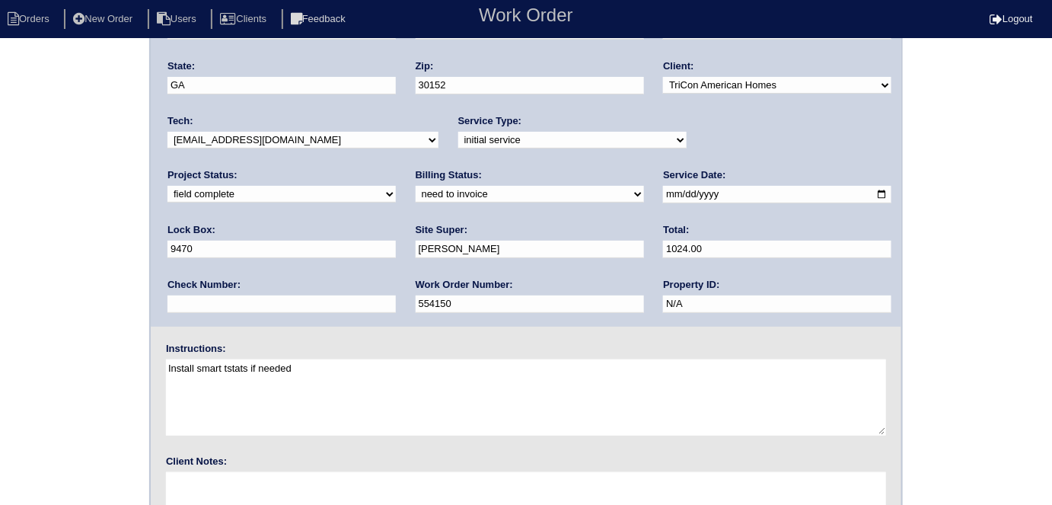
scroll to position [156, 0]
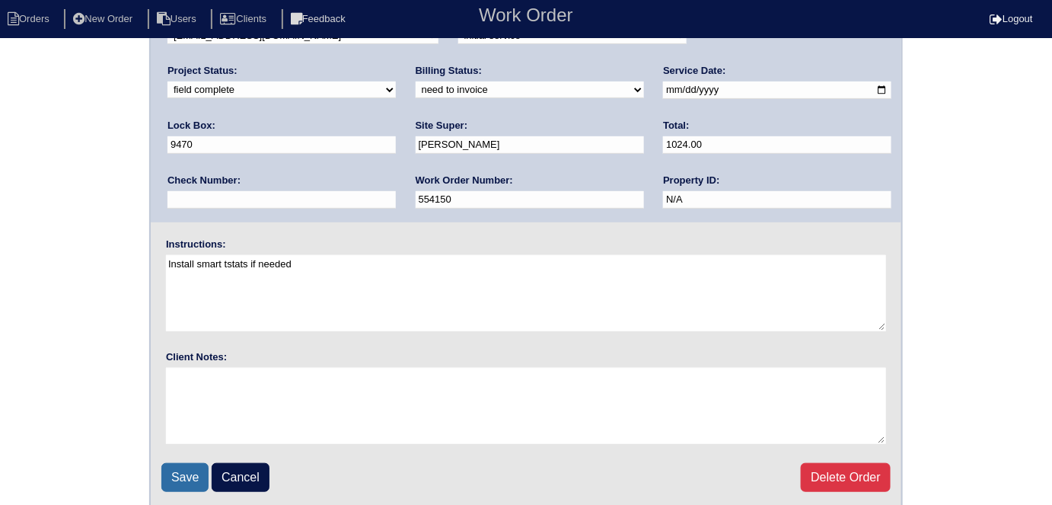
click at [196, 476] on input "Save" at bounding box center [184, 477] width 47 height 29
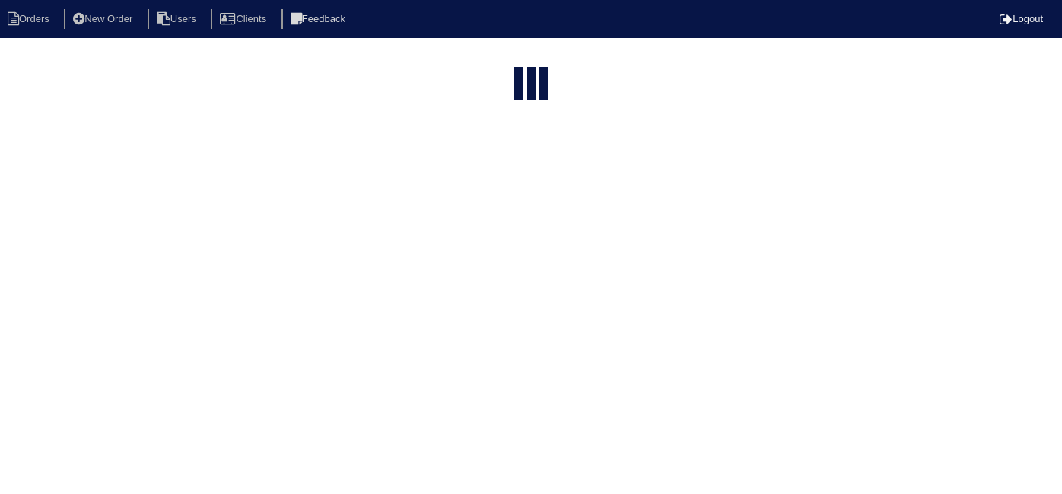
select select "15"
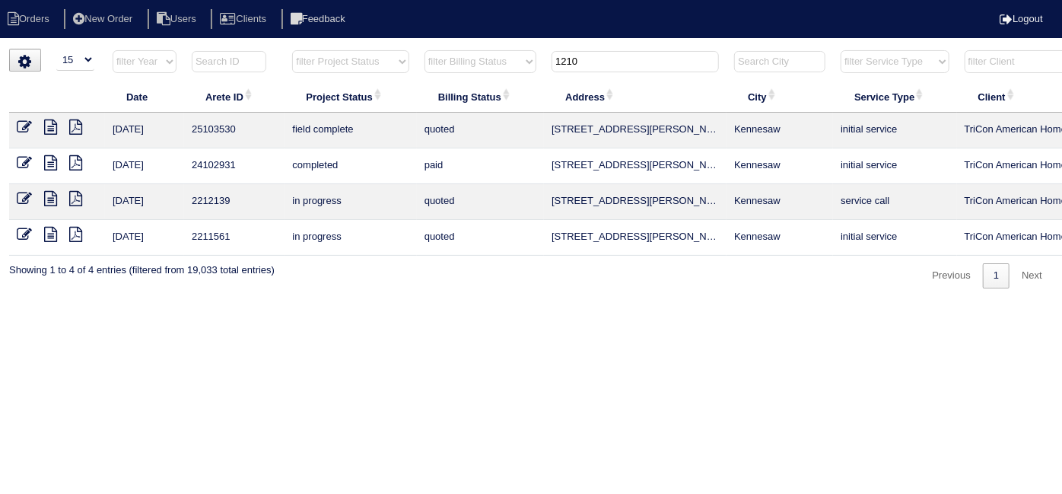
drag, startPoint x: 592, startPoint y: 59, endPoint x: 288, endPoint y: 2, distance: 309.7
click at [288, 49] on body "Orders New Order Users Clients Feedback Logout Orders New Order Users Clients M…" at bounding box center [531, 169] width 1062 height 240
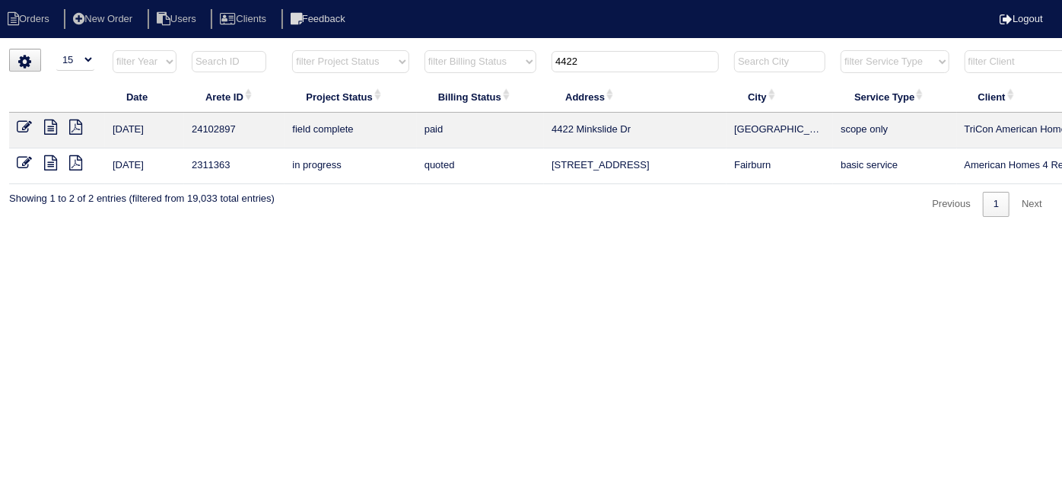
type input "4422"
click at [46, 123] on icon at bounding box center [50, 126] width 13 height 15
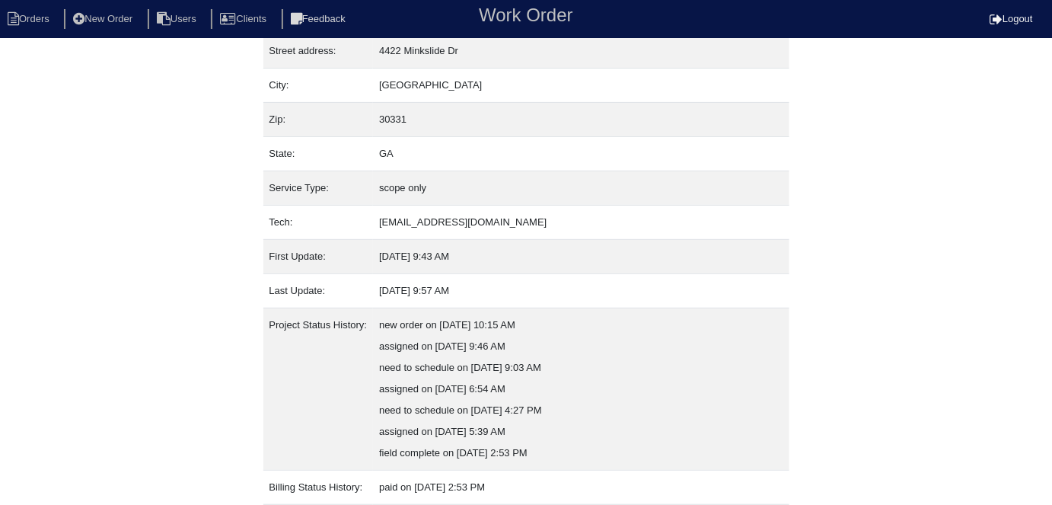
scroll to position [229, 0]
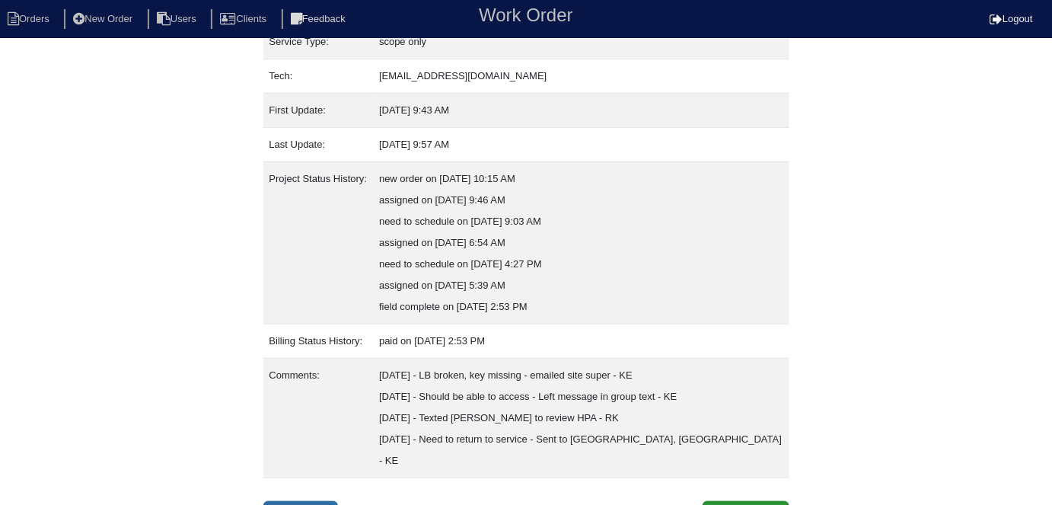
click at [323, 501] on link "Inspection" at bounding box center [300, 515] width 75 height 29
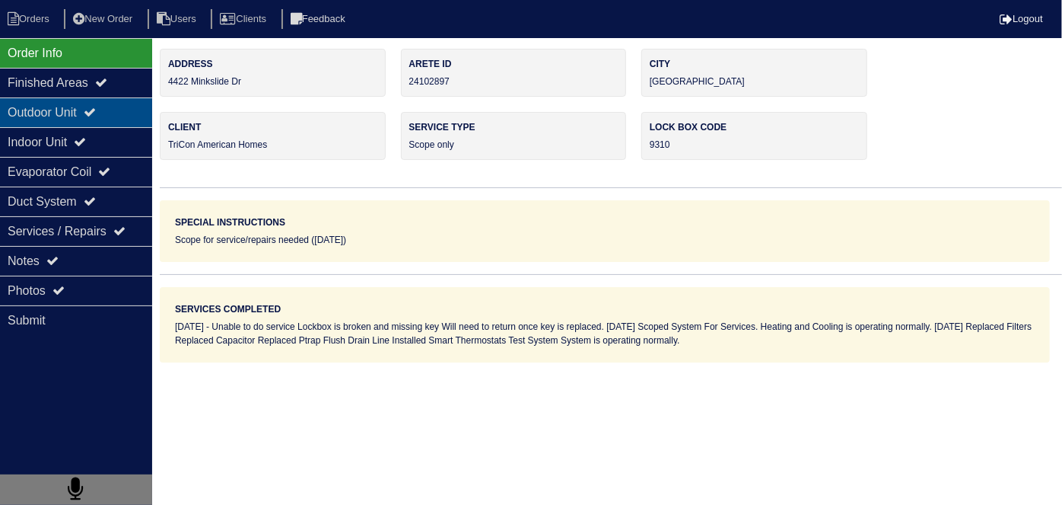
click at [77, 107] on div "Outdoor Unit" at bounding box center [76, 112] width 152 height 30
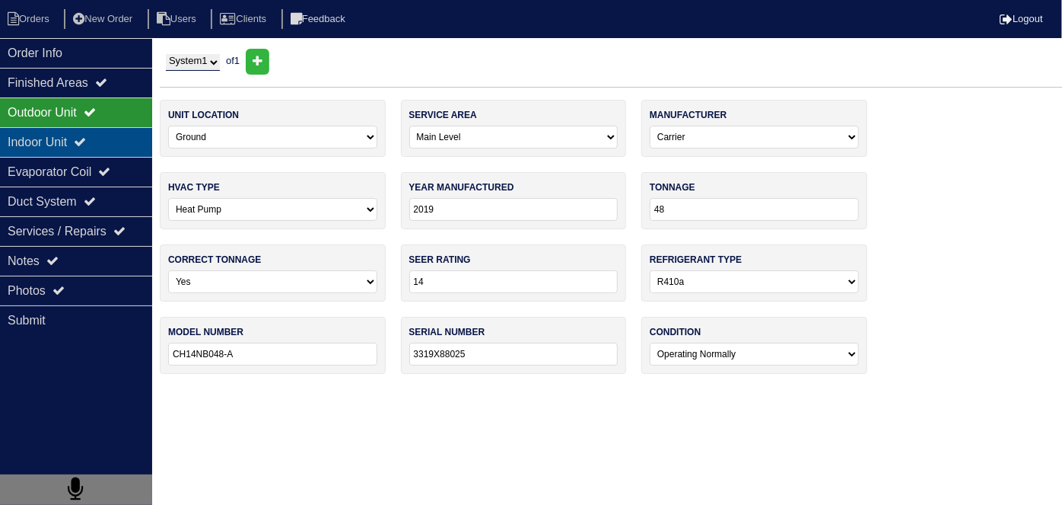
click at [65, 132] on div "Indoor Unit" at bounding box center [76, 142] width 152 height 30
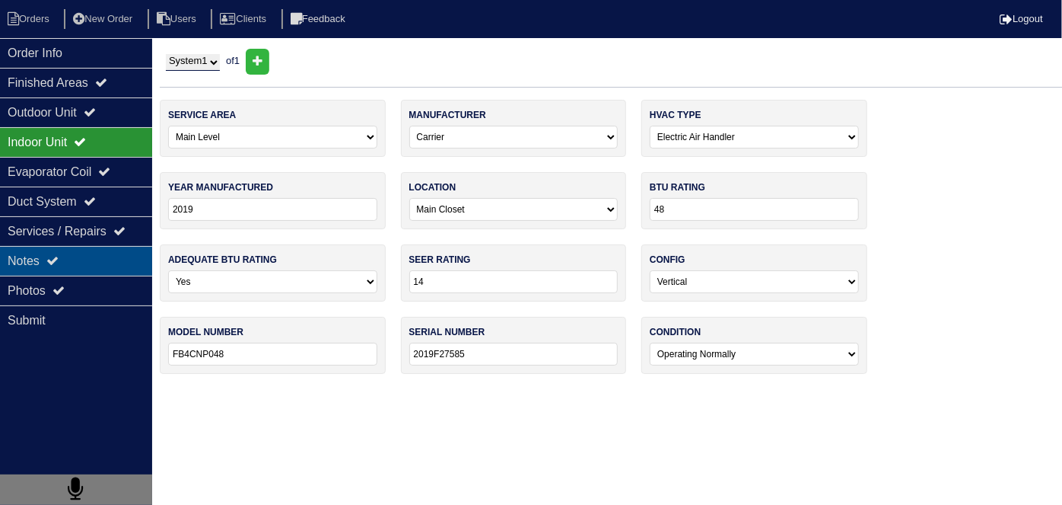
click at [81, 250] on div "Notes" at bounding box center [76, 261] width 152 height 30
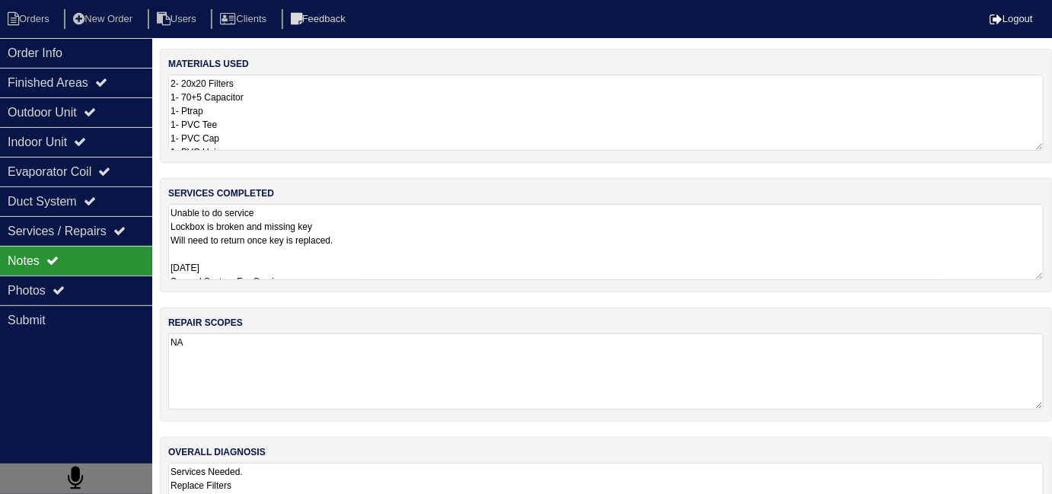
click at [358, 212] on textarea "Unable to do service Lockbox is broken and missing key Will need to return once…" at bounding box center [605, 242] width 875 height 76
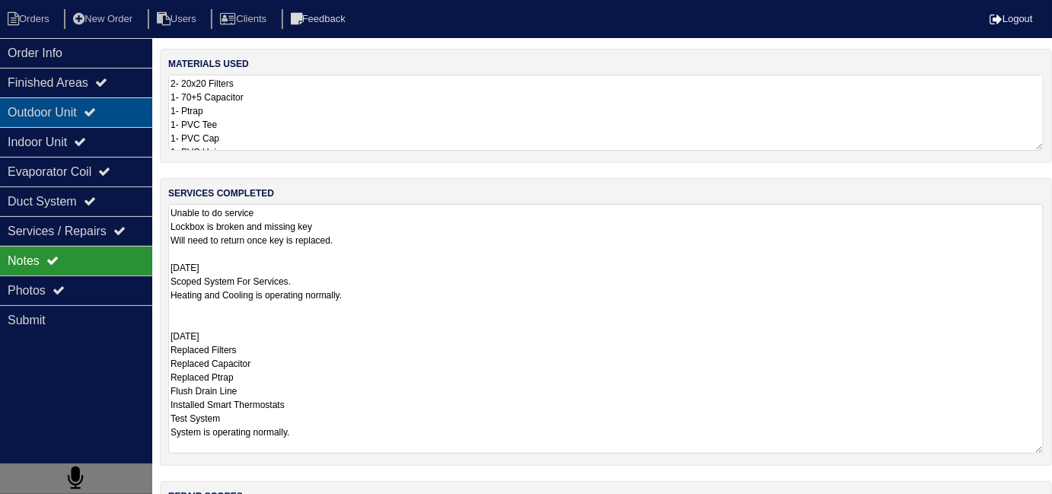
click at [10, 103] on div "Outdoor Unit" at bounding box center [76, 112] width 152 height 30
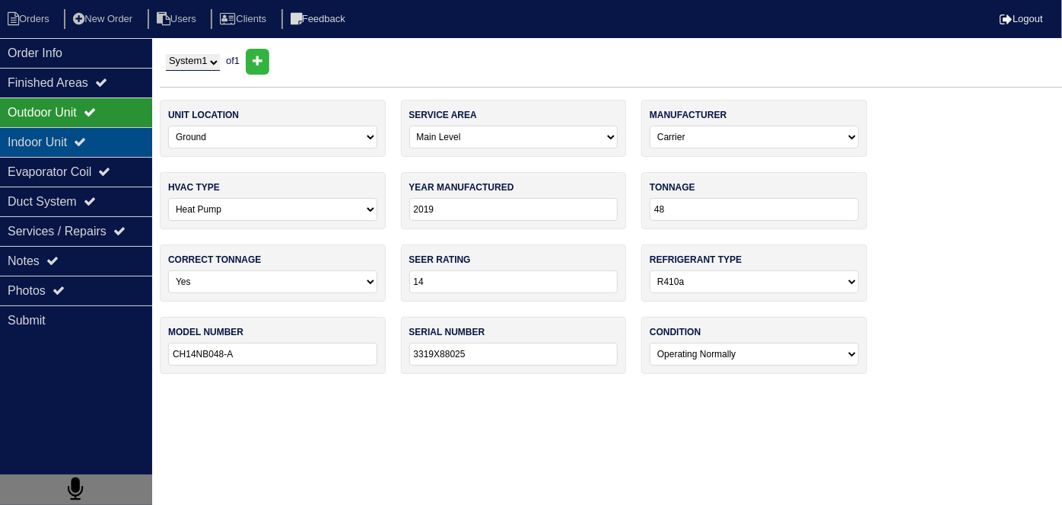
click at [32, 139] on div "Indoor Unit" at bounding box center [76, 142] width 152 height 30
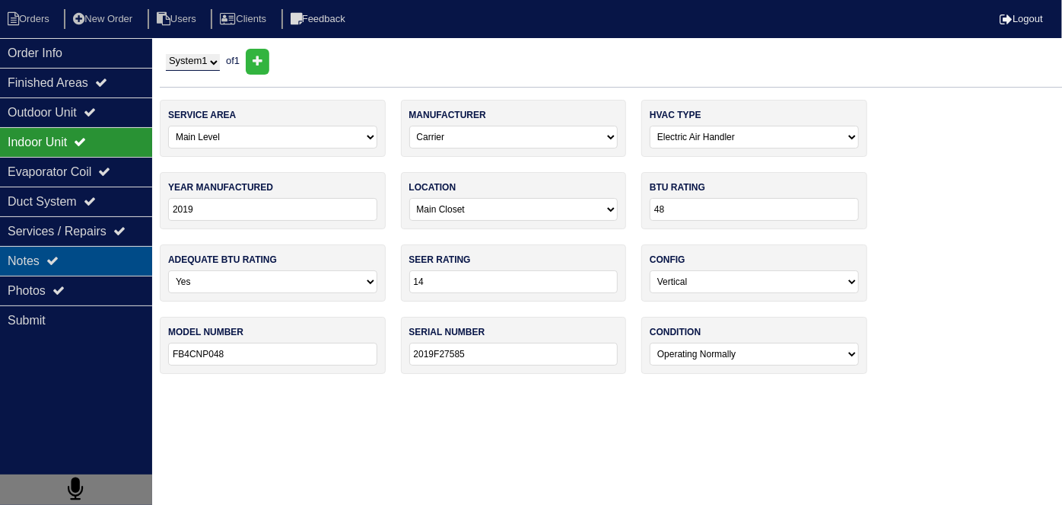
click at [43, 250] on div "Notes" at bounding box center [76, 261] width 152 height 30
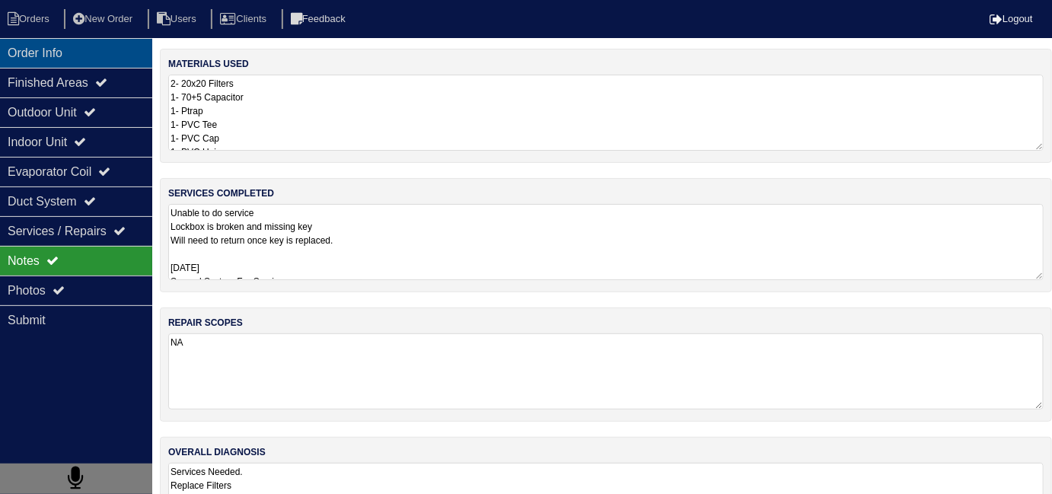
click at [91, 53] on div "Order Info" at bounding box center [76, 53] width 152 height 30
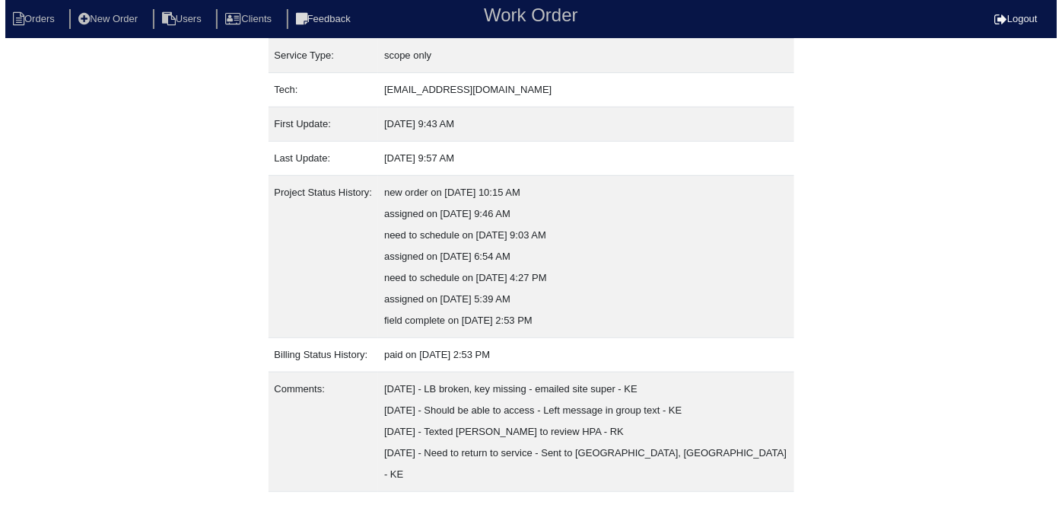
scroll to position [229, 0]
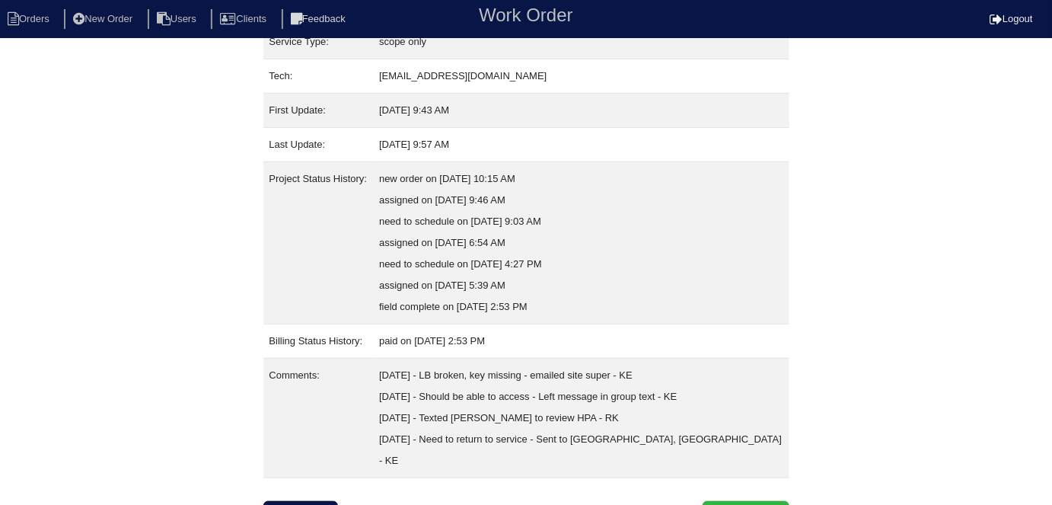
click at [714, 501] on button "Clone Order" at bounding box center [745, 515] width 86 height 29
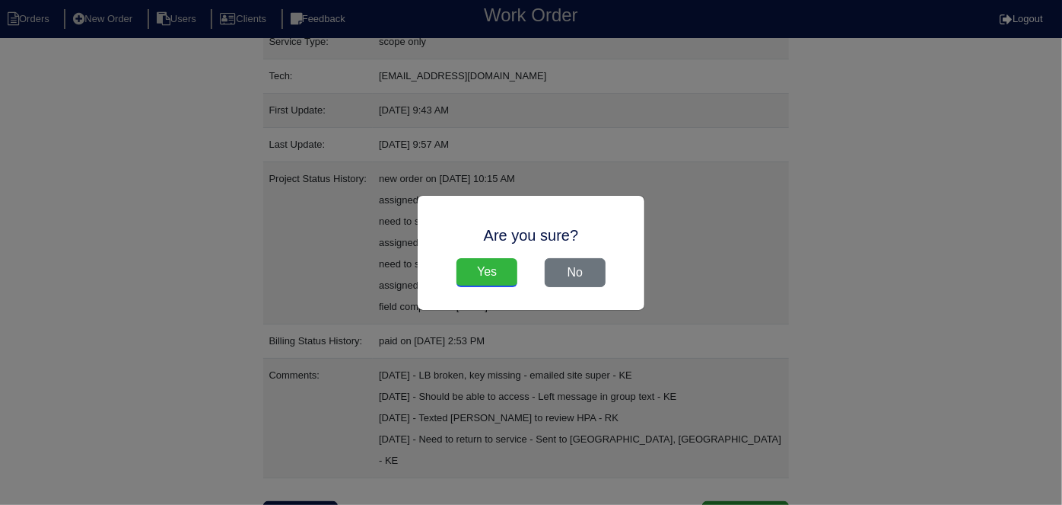
click at [482, 266] on input "Yes" at bounding box center [487, 272] width 61 height 29
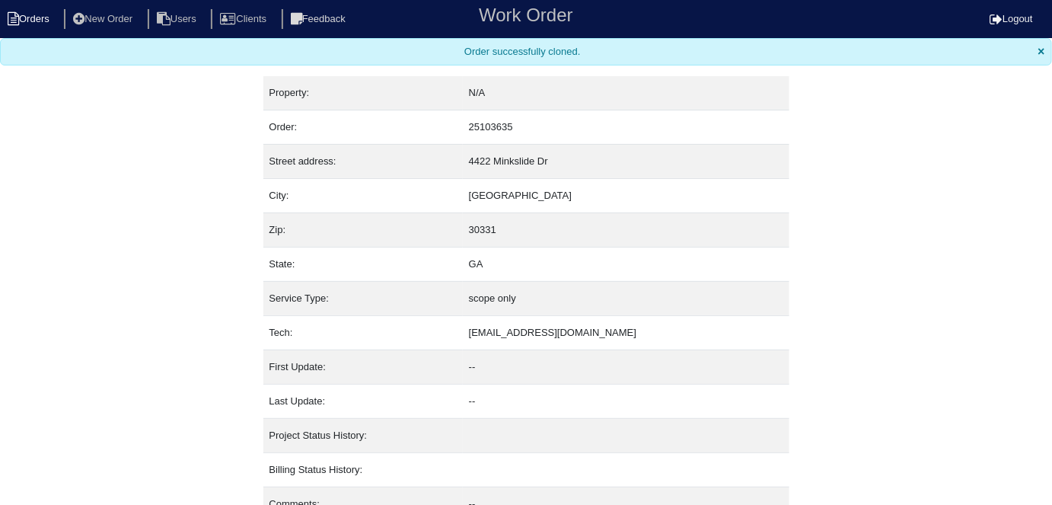
click at [34, 11] on li "Orders" at bounding box center [31, 19] width 62 height 21
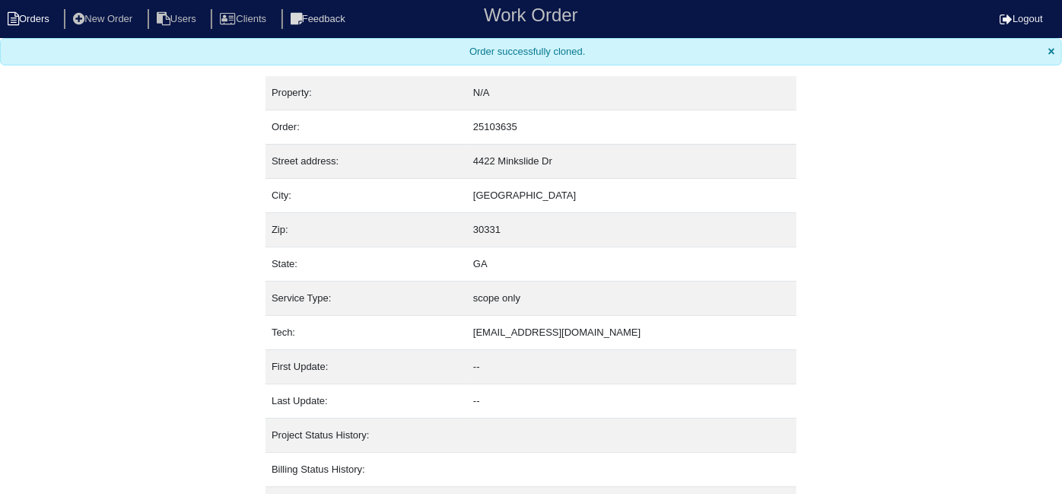
select select "15"
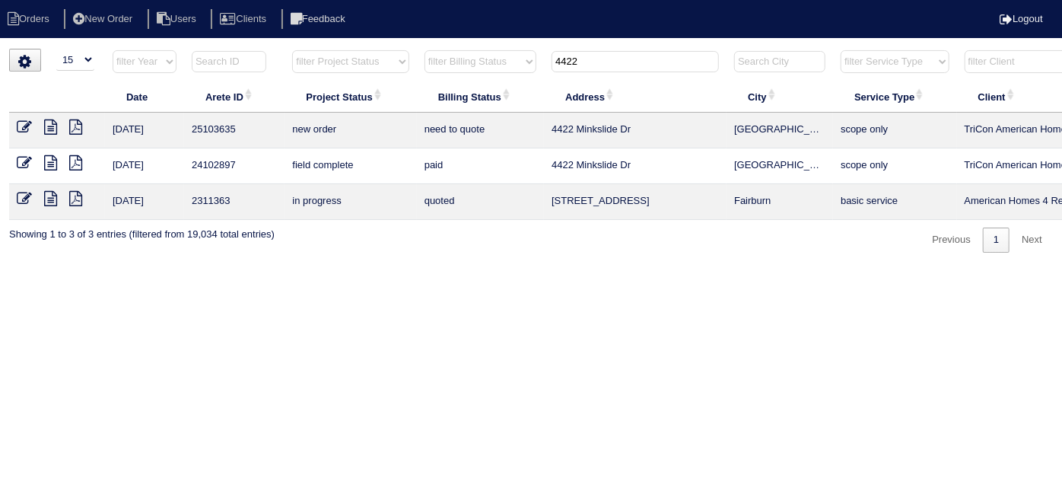
click at [27, 126] on icon at bounding box center [24, 126] width 15 height 15
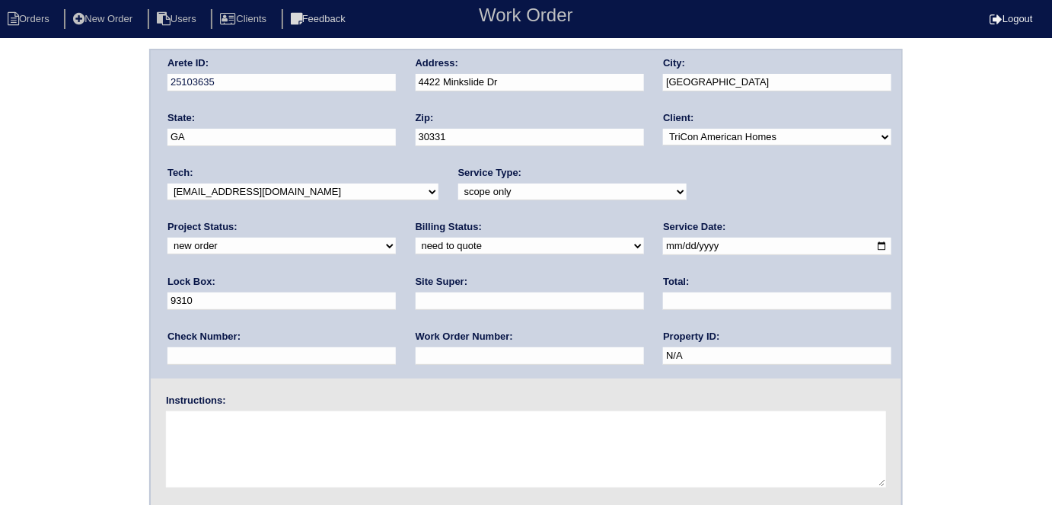
click at [458, 186] on select "-select- initial service basic service maintenance call replacement scope servi…" at bounding box center [572, 191] width 228 height 17
click at [458, 183] on select "-select- initial service basic service maintenance call replacement scope servi…" at bounding box center [572, 191] width 228 height 17
click at [469, 186] on select "-select- initial service basic service maintenance call replacement scope servi…" at bounding box center [572, 191] width 228 height 17
select select "initial service"
click at [458, 183] on select "-select- initial service basic service maintenance call replacement scope servi…" at bounding box center [572, 191] width 228 height 17
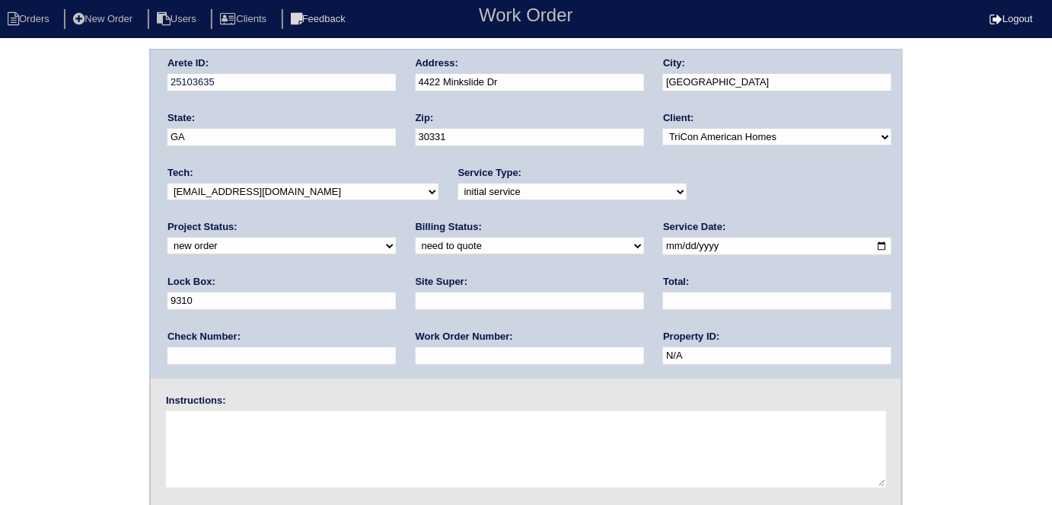
click at [416, 345] on div "Work Order Number:" at bounding box center [530, 351] width 228 height 43
click at [416, 358] on input "text" at bounding box center [530, 356] width 228 height 18
type input "554299"
click at [416, 309] on div "Site Super:" at bounding box center [530, 296] width 228 height 43
click at [416, 294] on input "text" at bounding box center [530, 301] width 228 height 18
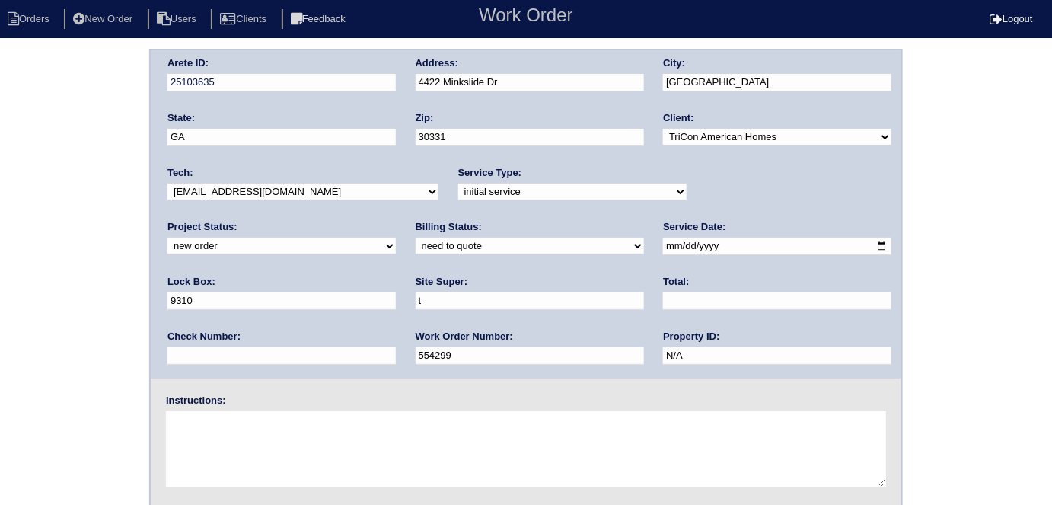
type input "Trevonte Jones"
click at [326, 457] on textarea at bounding box center [526, 449] width 720 height 76
drag, startPoint x: 272, startPoint y: 449, endPoint x: 280, endPoint y: 458, distance: 12.4
click at [280, 458] on textarea at bounding box center [526, 449] width 720 height 76
type textarea "i"
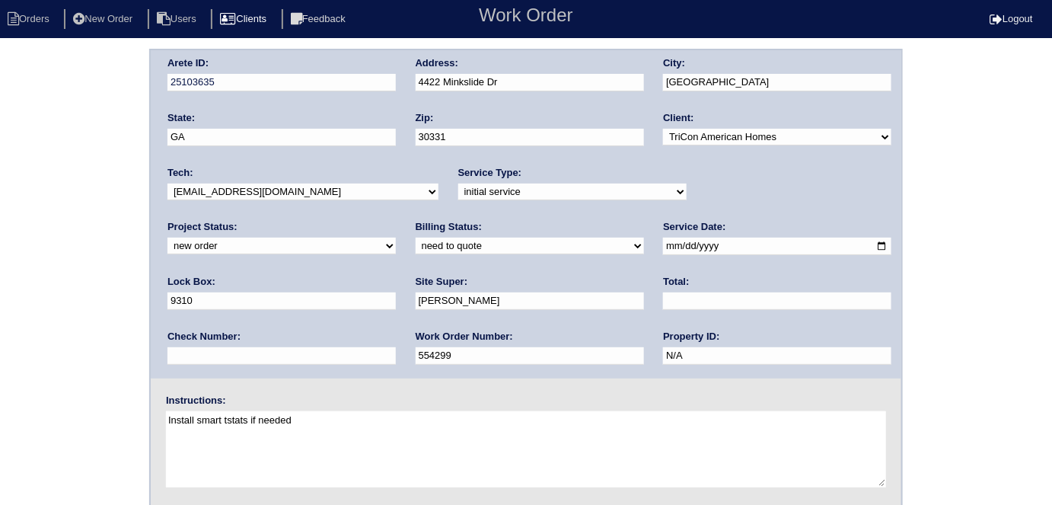
type textarea "Install smart tstats if needed"
click at [385, 81] on div "Arete ID: 25103635 Address: 4422 Minkslide Dr City: Atlanta State: GA Zip: 3033…" at bounding box center [526, 214] width 750 height 328
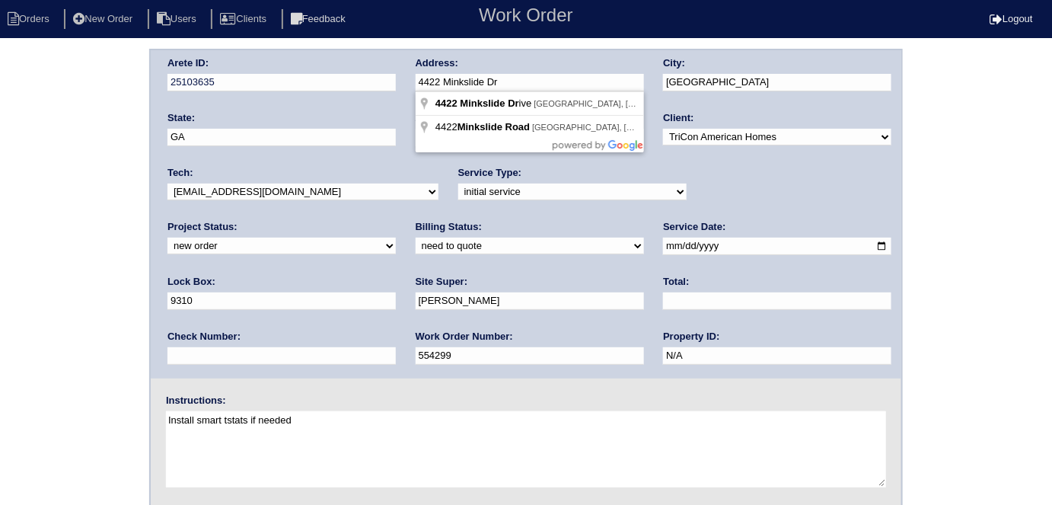
click at [18, 174] on div "Arete ID: 25103635 Address: 4422 Minkslide Dr City: Atlanta State: GA Zip: 3033…" at bounding box center [526, 357] width 1052 height 616
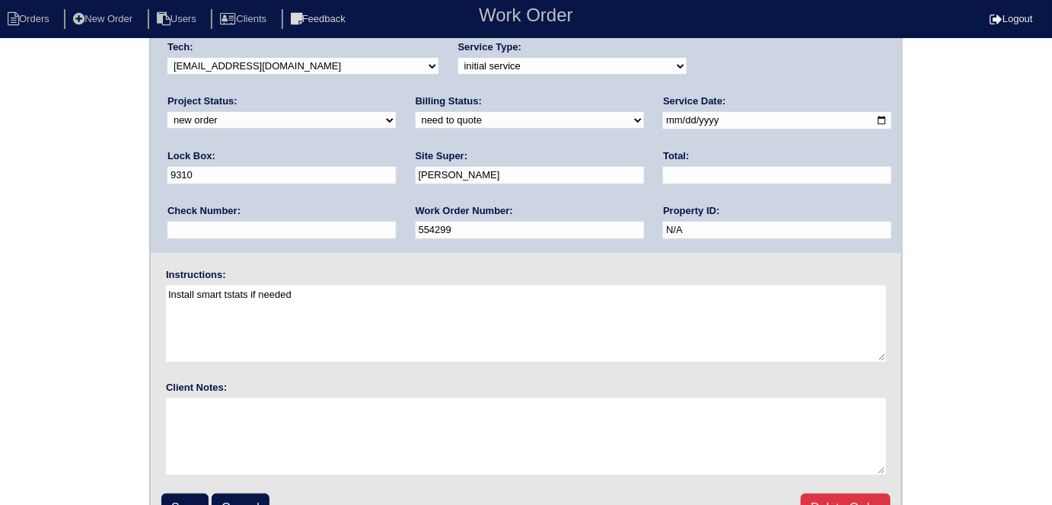
scroll to position [156, 0]
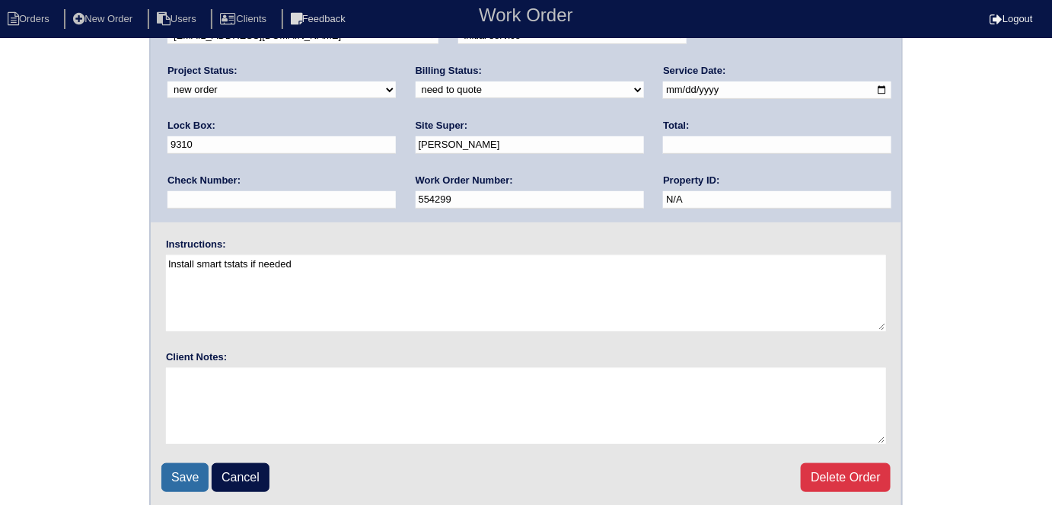
click at [190, 476] on input "Save" at bounding box center [184, 477] width 47 height 29
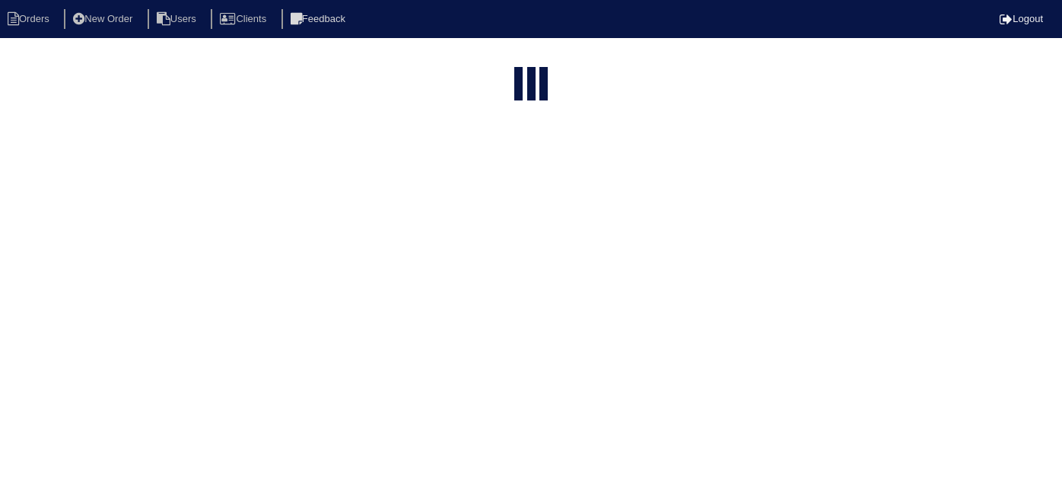
select select "15"
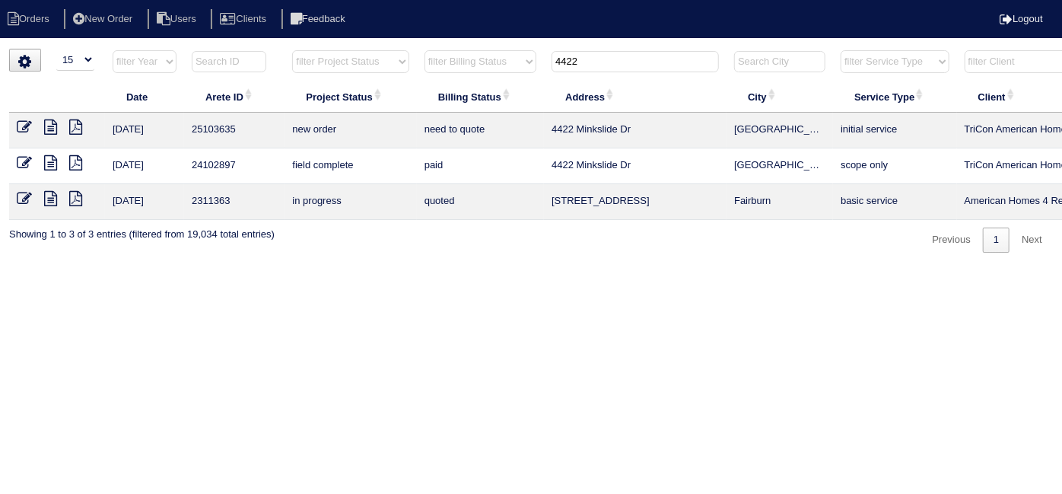
drag, startPoint x: 619, startPoint y: 59, endPoint x: 405, endPoint y: 29, distance: 216.0
click at [405, 49] on body "Orders New Order Users Clients Feedback Logout Orders New Order Users Clients M…" at bounding box center [531, 151] width 1062 height 204
type input "60 bea"
click at [51, 121] on icon at bounding box center [50, 126] width 13 height 15
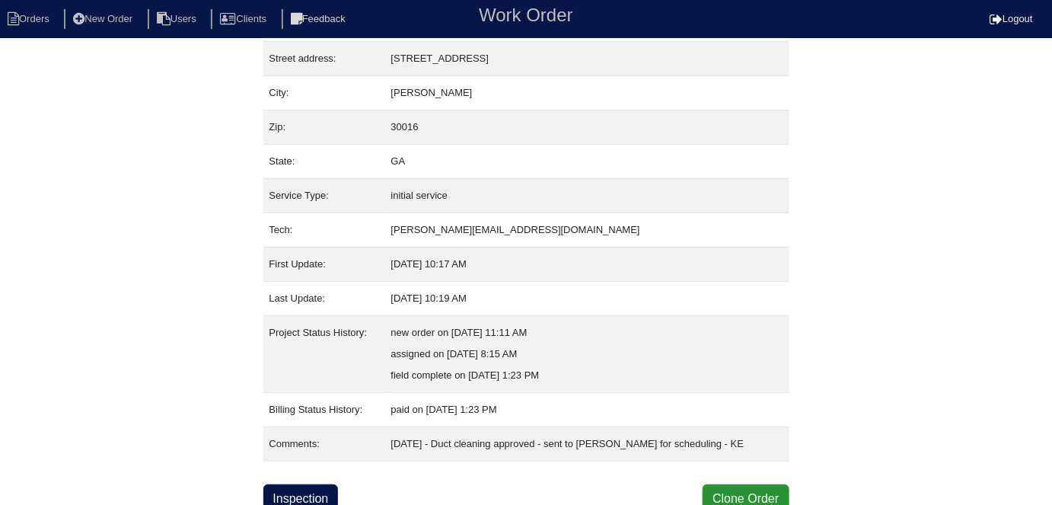
scroll to position [80, 0]
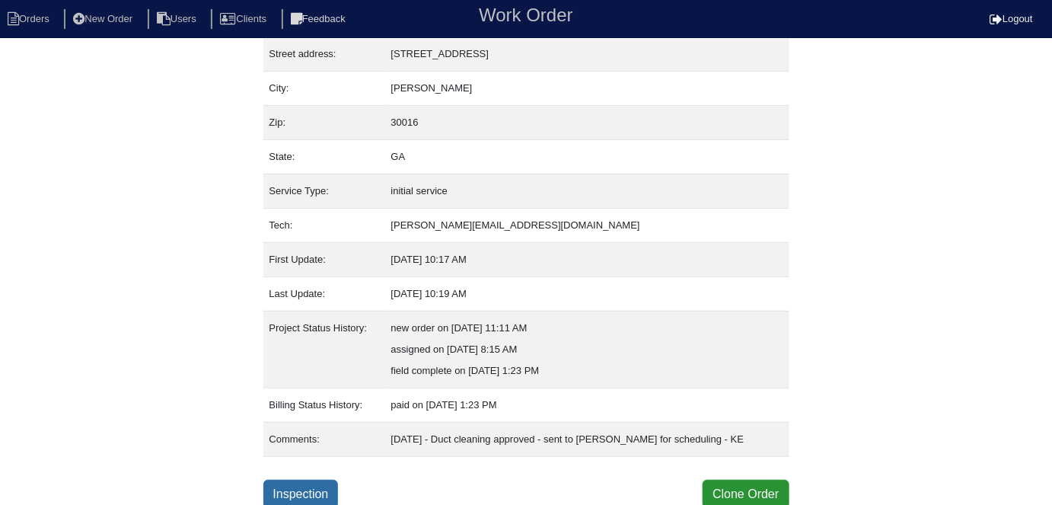
click at [330, 489] on link "Inspection" at bounding box center [300, 493] width 75 height 29
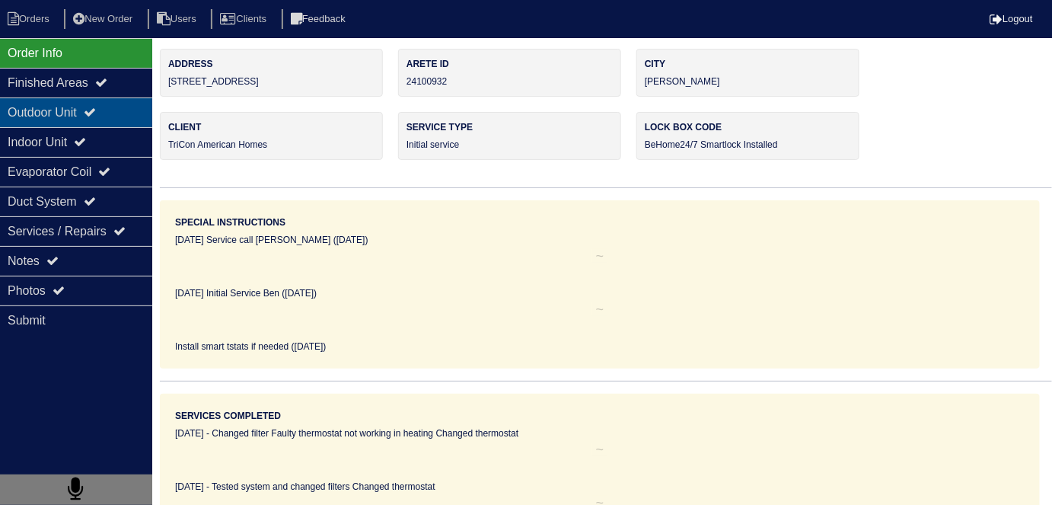
click at [96, 112] on icon at bounding box center [90, 112] width 12 height 12
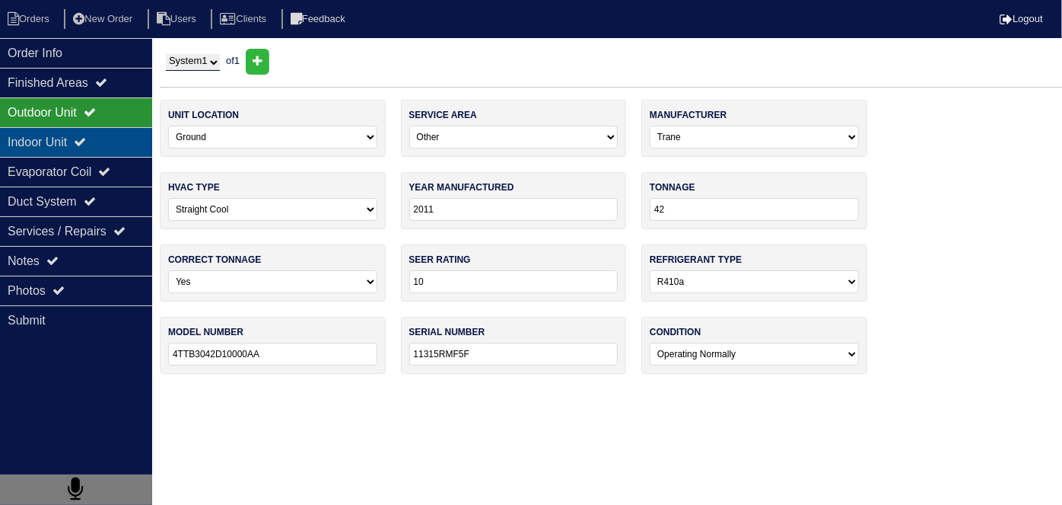
click at [91, 129] on div "Indoor Unit" at bounding box center [76, 142] width 152 height 30
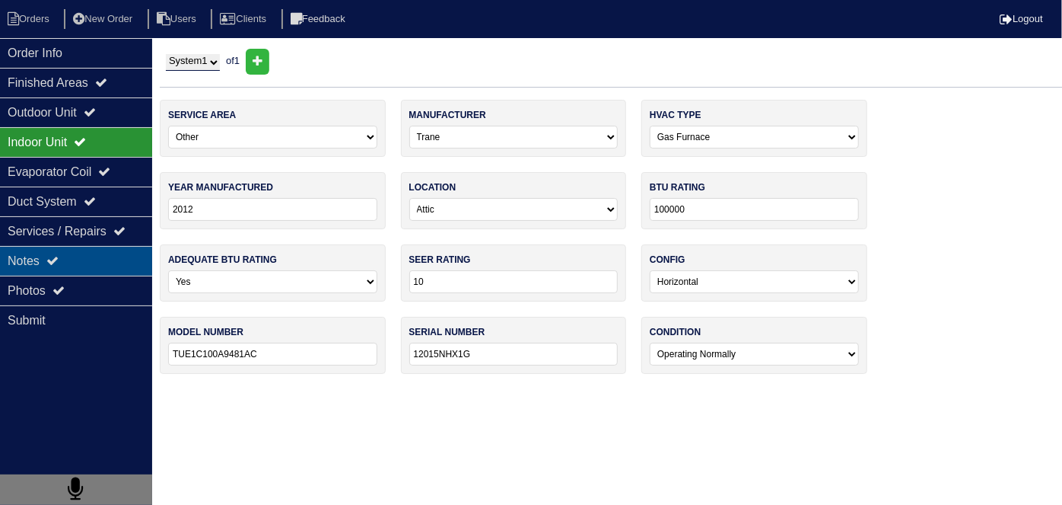
click at [101, 248] on div "Notes" at bounding box center [76, 261] width 152 height 30
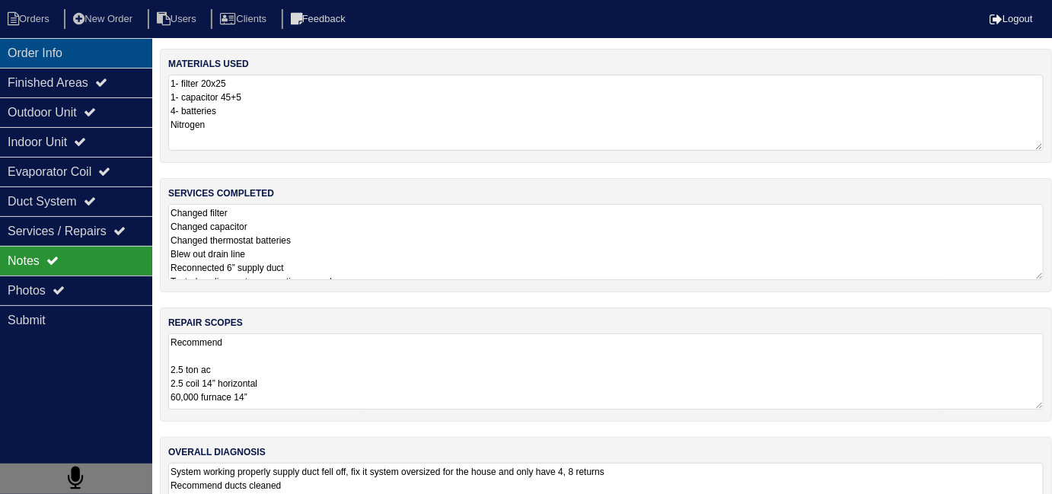
click at [128, 60] on div "Order Info" at bounding box center [76, 53] width 152 height 30
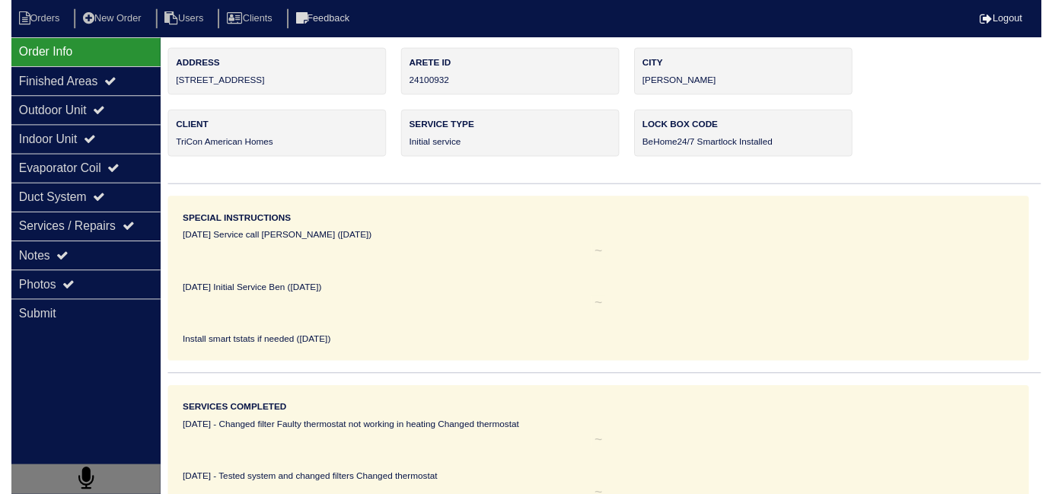
scroll to position [56, 0]
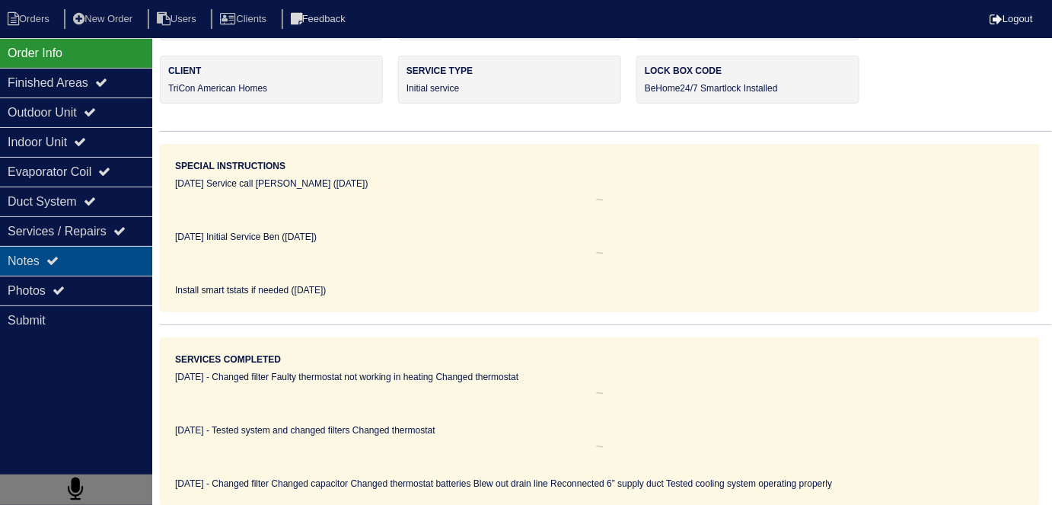
click at [99, 270] on div "Notes" at bounding box center [76, 261] width 152 height 30
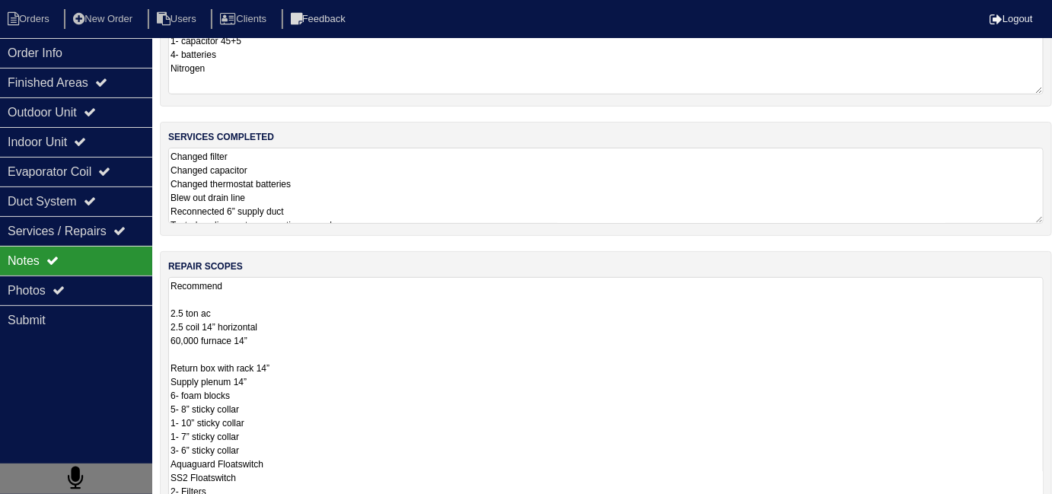
click at [428, 325] on textarea "Recommend 2.5 ton ac 2.5 coil 14” horizontal 60,000 furnace 14” Return box with…" at bounding box center [605, 470] width 875 height 387
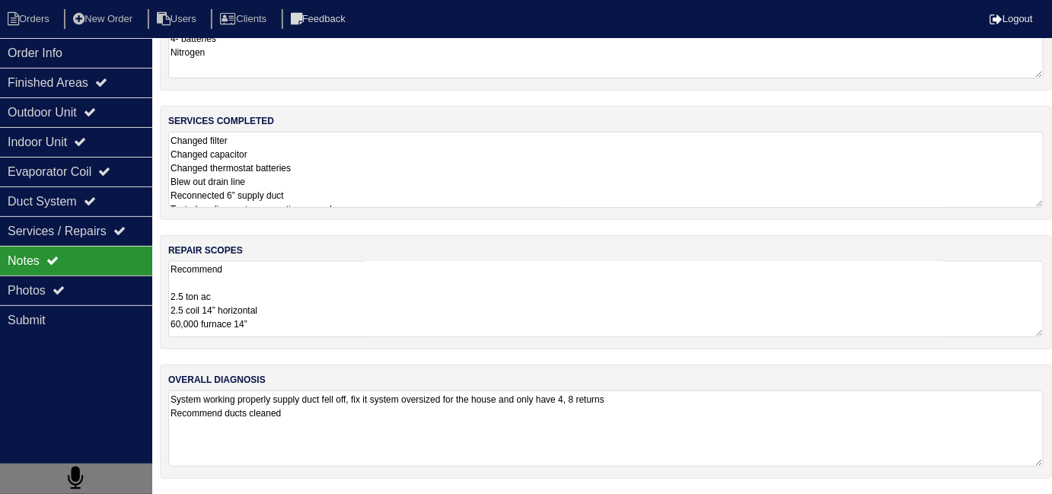
scroll to position [68, 0]
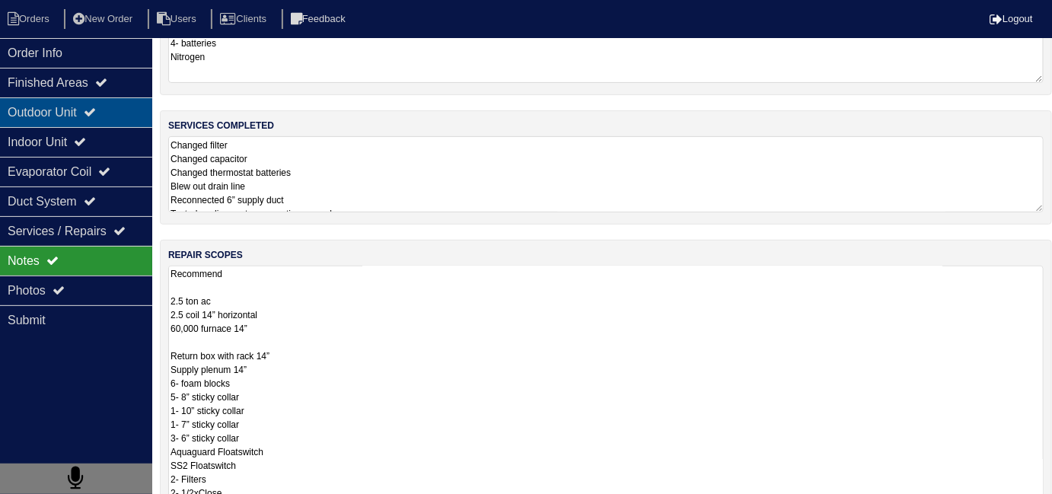
click at [111, 99] on div "Outdoor Unit" at bounding box center [76, 112] width 152 height 30
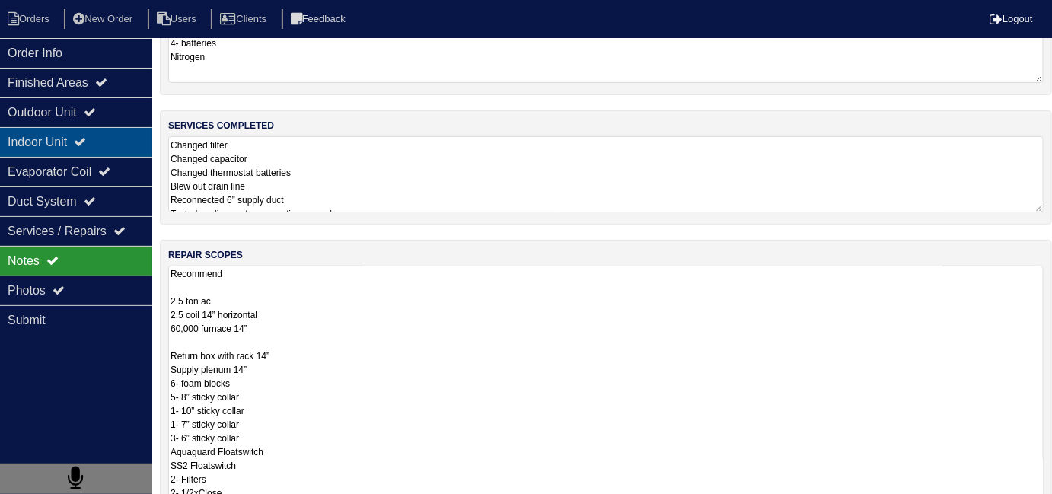
scroll to position [0, 0]
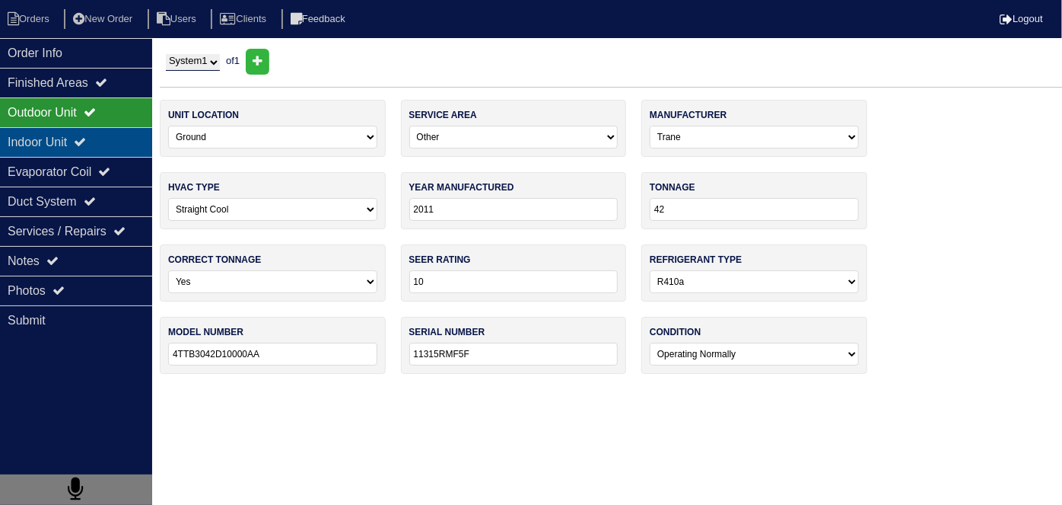
click at [86, 140] on icon at bounding box center [80, 141] width 12 height 12
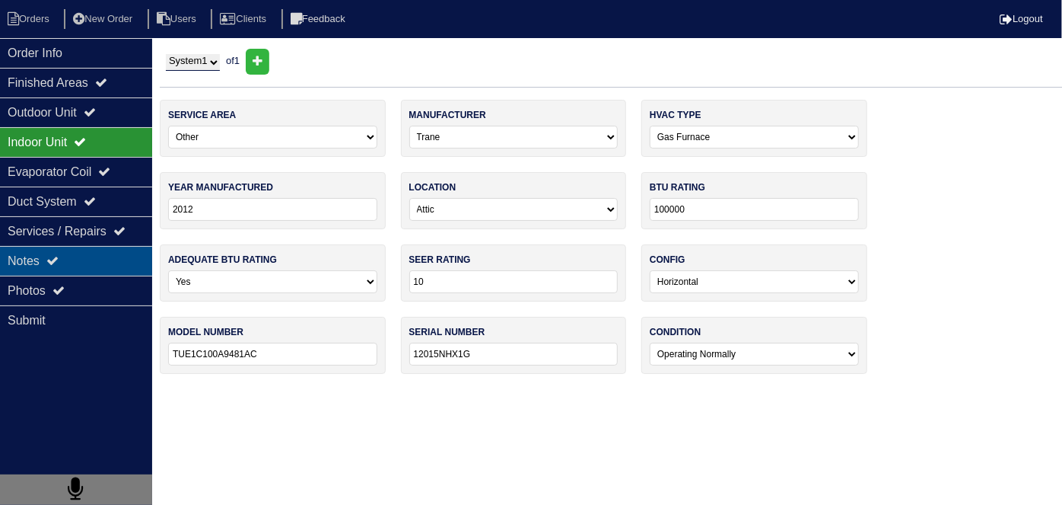
click at [75, 246] on div "Notes" at bounding box center [76, 261] width 152 height 30
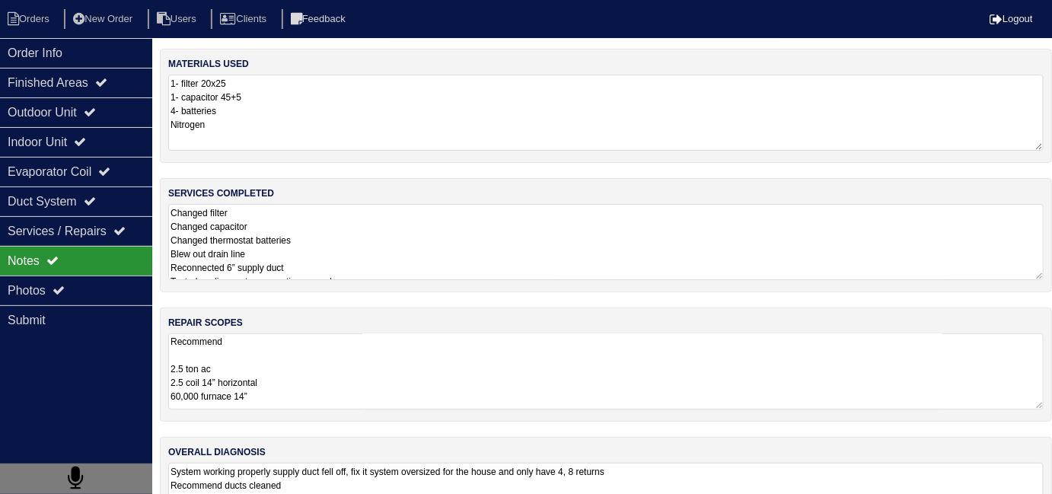
click at [225, 248] on textarea "Changed filter Changed capacitor Changed thermostat batteries Blew out drain li…" at bounding box center [605, 242] width 875 height 76
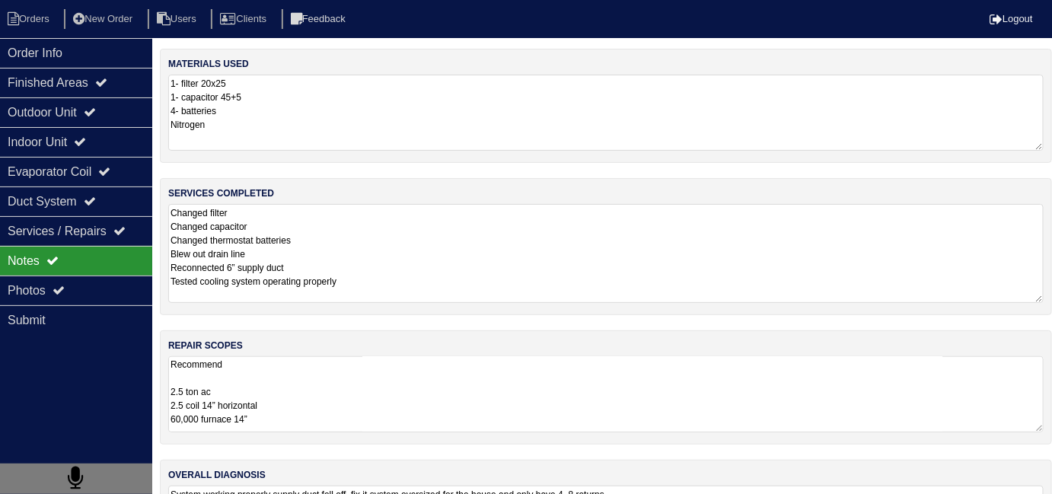
click at [387, 256] on textarea "Changed filter Changed capacitor Changed thermostat batteries Blew out drain li…" at bounding box center [605, 253] width 875 height 99
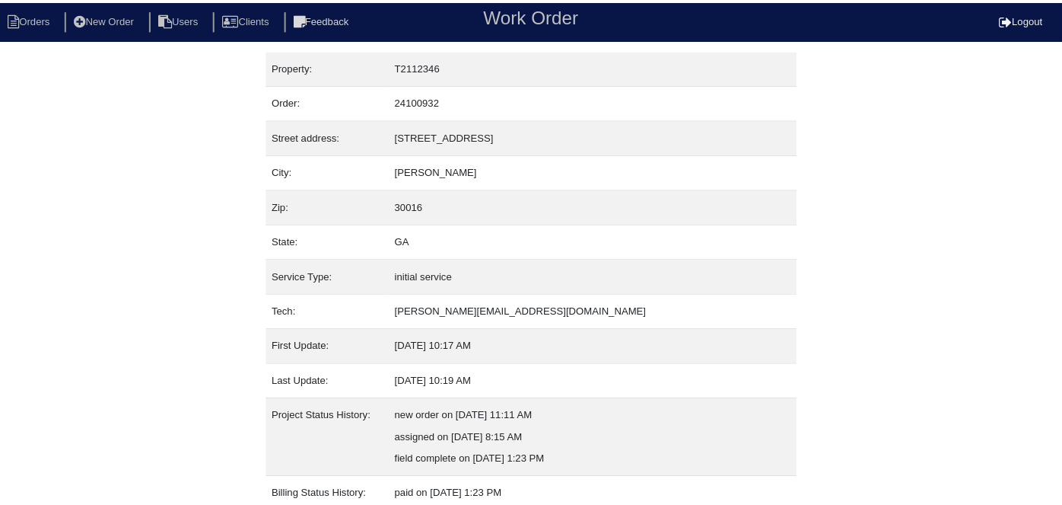
scroll to position [80, 0]
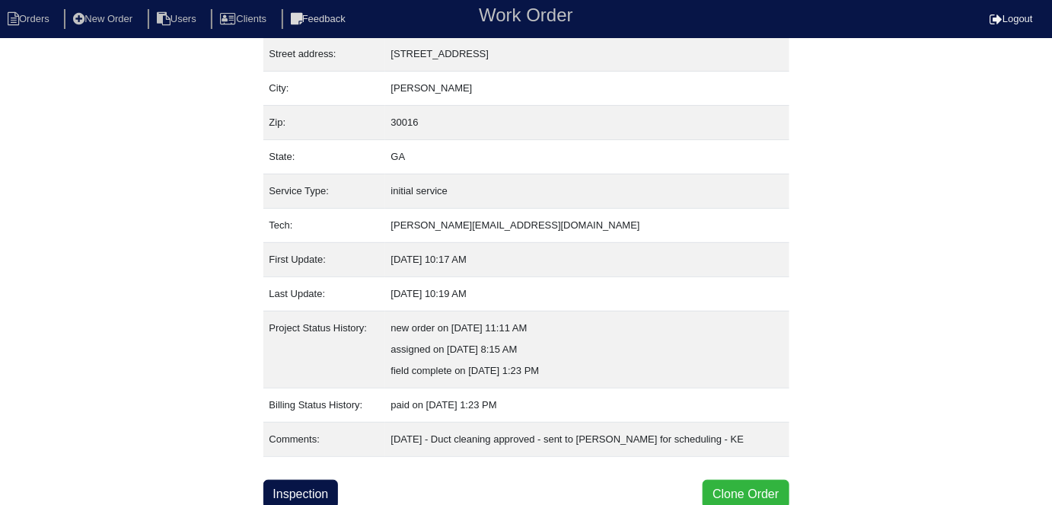
click at [731, 487] on button "Clone Order" at bounding box center [745, 493] width 86 height 29
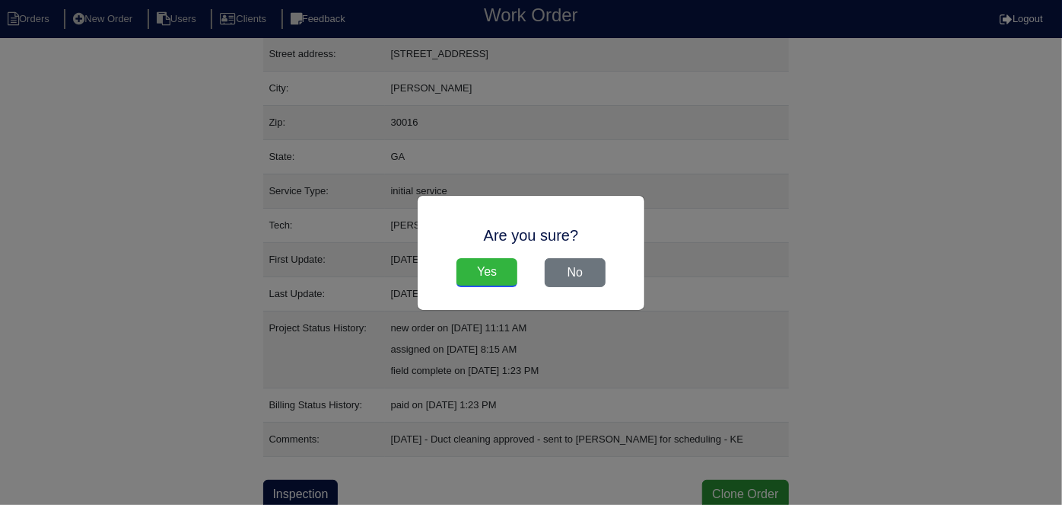
click at [487, 268] on input "Yes" at bounding box center [487, 272] width 61 height 29
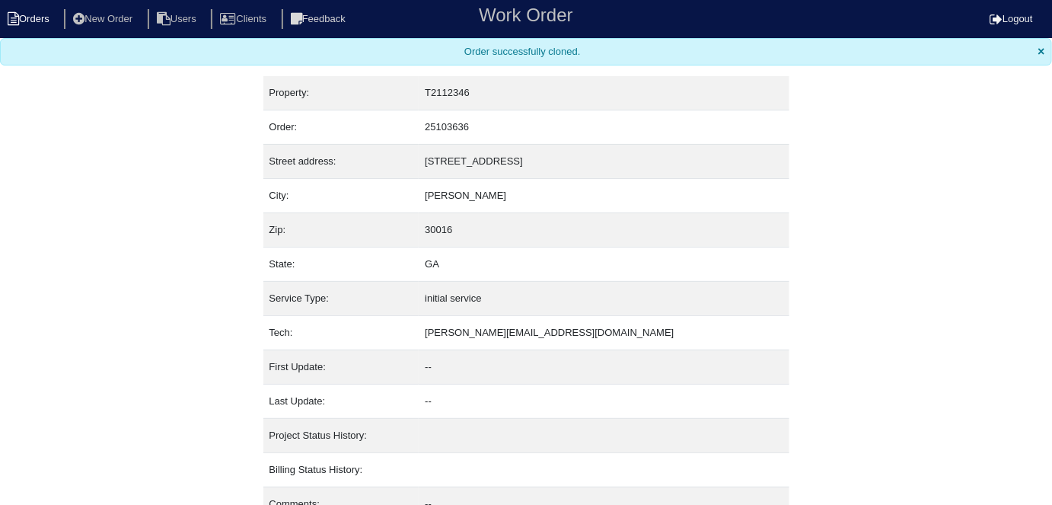
click at [30, 22] on li "Orders" at bounding box center [31, 19] width 62 height 21
select select "15"
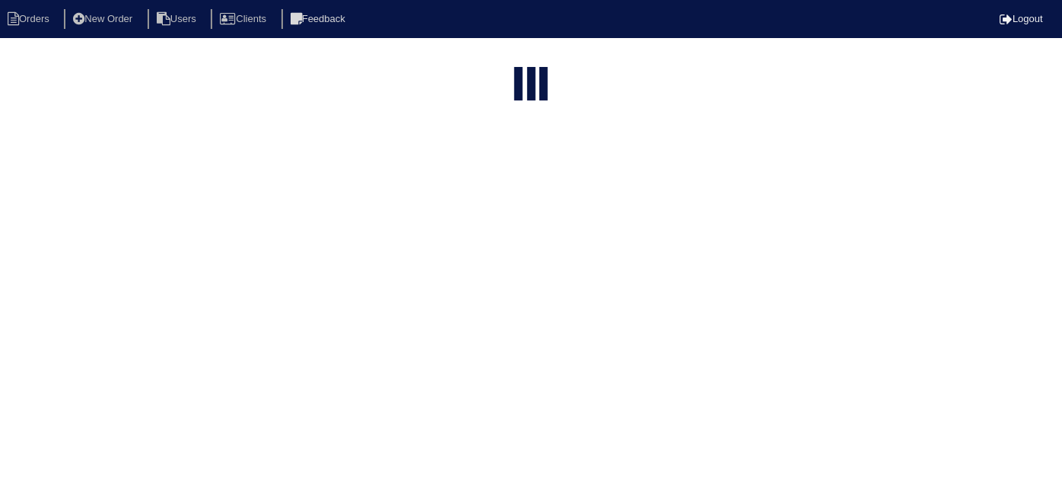
type input "60 bea"
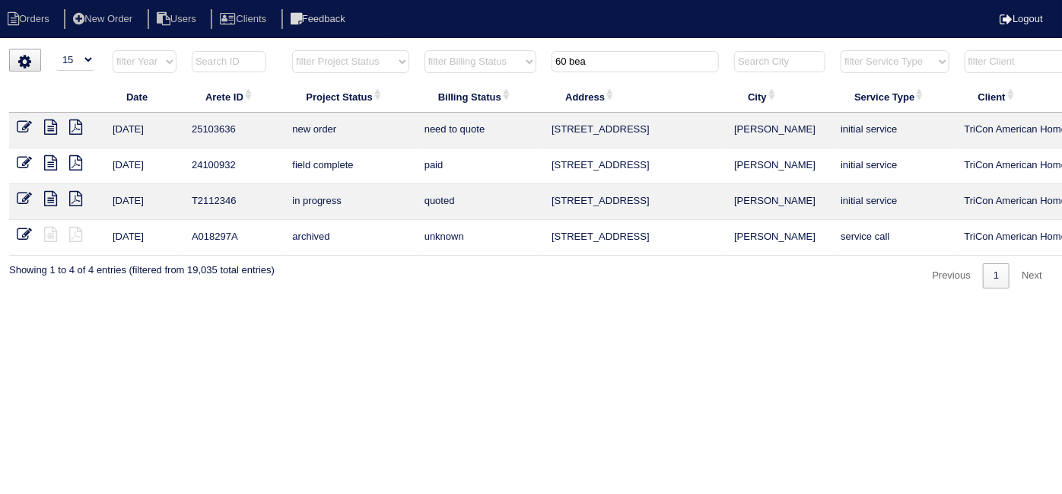
click at [24, 122] on icon at bounding box center [24, 126] width 15 height 15
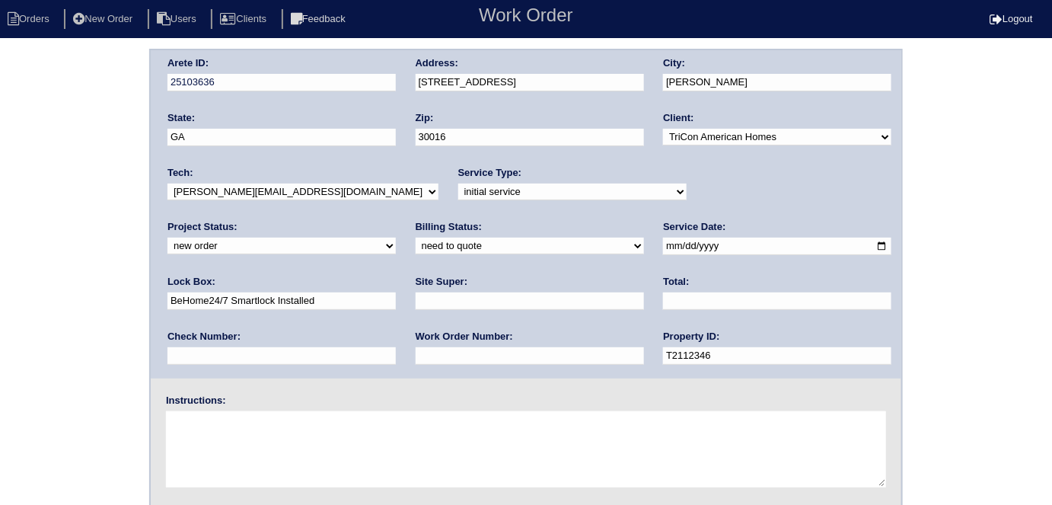
click at [416, 297] on input "text" at bounding box center [530, 301] width 228 height 18
type input "Errol Cadet"
click at [416, 350] on input "text" at bounding box center [530, 356] width 228 height 18
type input "554310"
click at [256, 435] on textarea at bounding box center [526, 449] width 720 height 76
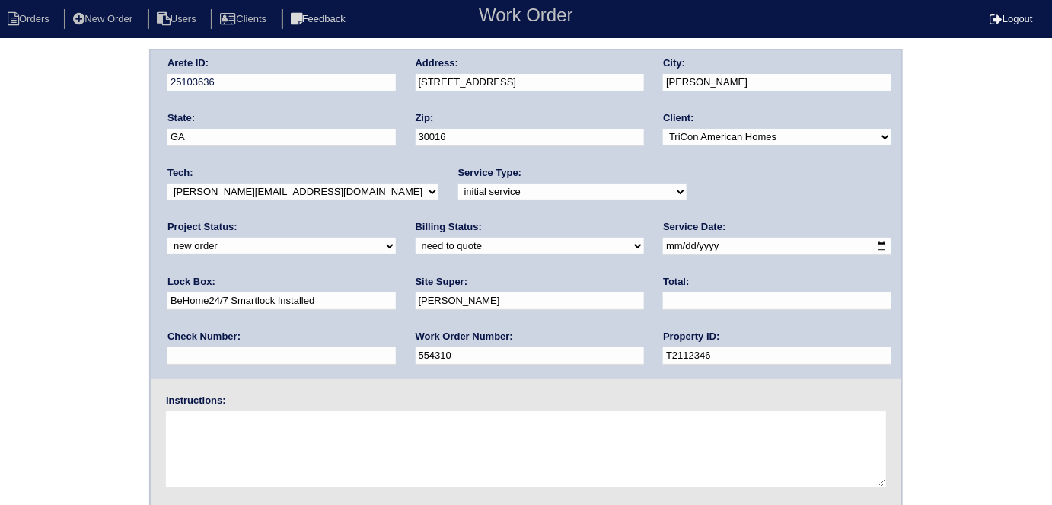
click at [257, 437] on textarea at bounding box center [526, 449] width 720 height 76
drag, startPoint x: 839, startPoint y: 246, endPoint x: 596, endPoint y: 195, distance: 248.8
click at [608, 202] on div "Arete ID: 25103636 Address: 60 Beaverdam Ct City: Covington State: GA Zip: 3001…" at bounding box center [526, 214] width 750 height 328
click at [359, 419] on textarea at bounding box center [526, 449] width 720 height 76
type textarea "Install smart tstats if needed"
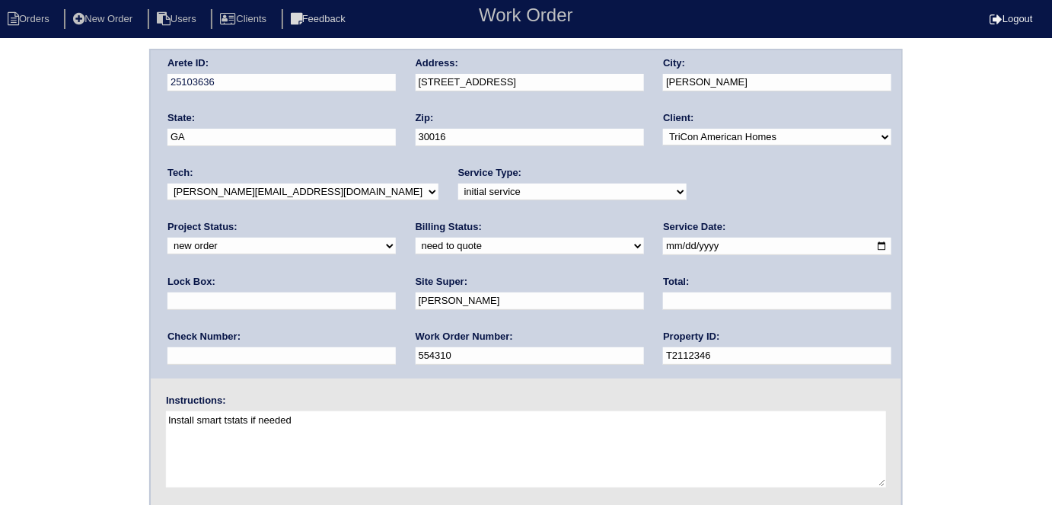
click at [346, 88] on div "Arete ID: 25103636 Address: 60 Beaverdam Ct City: Covington State: GA Zip: 3001…" at bounding box center [526, 214] width 750 height 328
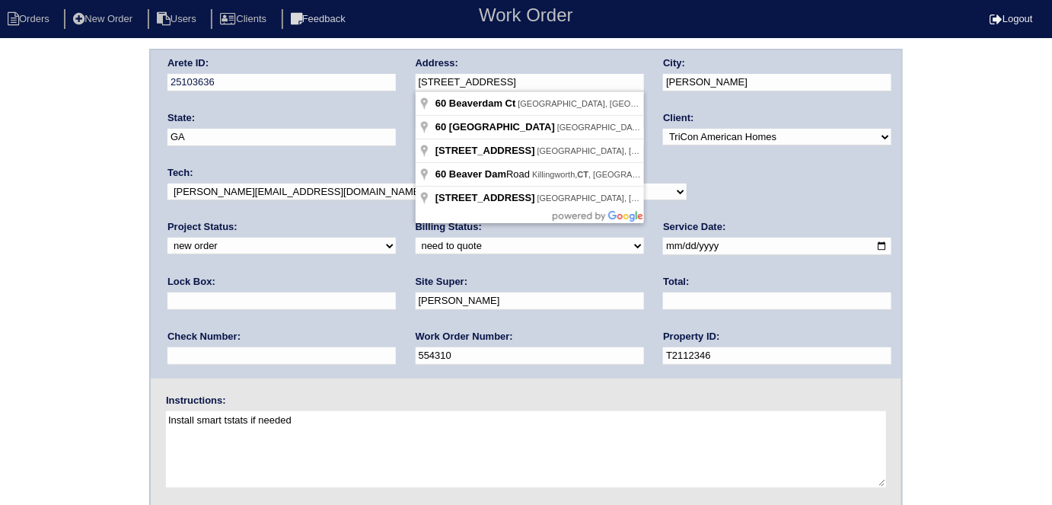
click at [62, 90] on div "Arete ID: 25103636 Address: 60 Beaverdam Ct City: Covington State: GA Zip: 3001…" at bounding box center [526, 357] width 1052 height 616
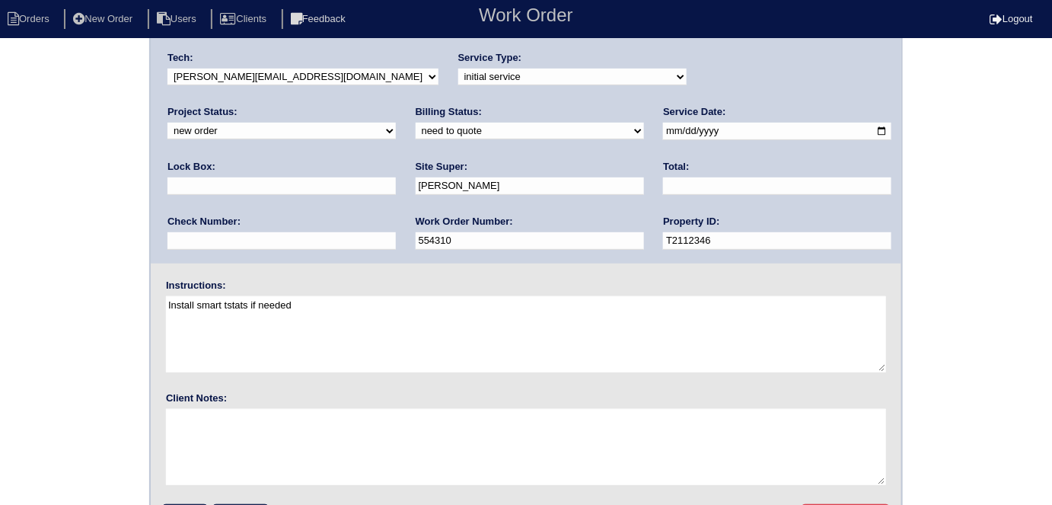
scroll to position [156, 0]
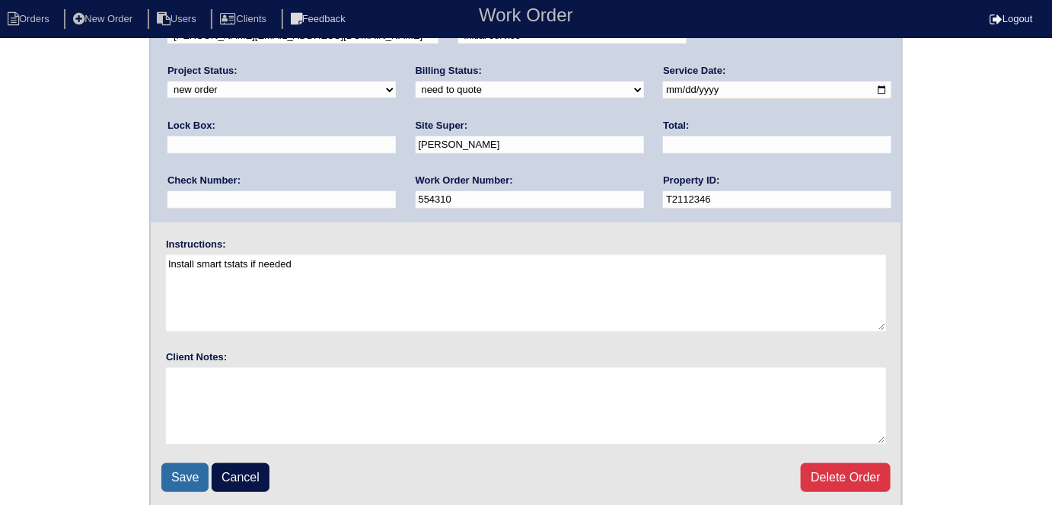
click at [183, 470] on input "Save" at bounding box center [184, 477] width 47 height 29
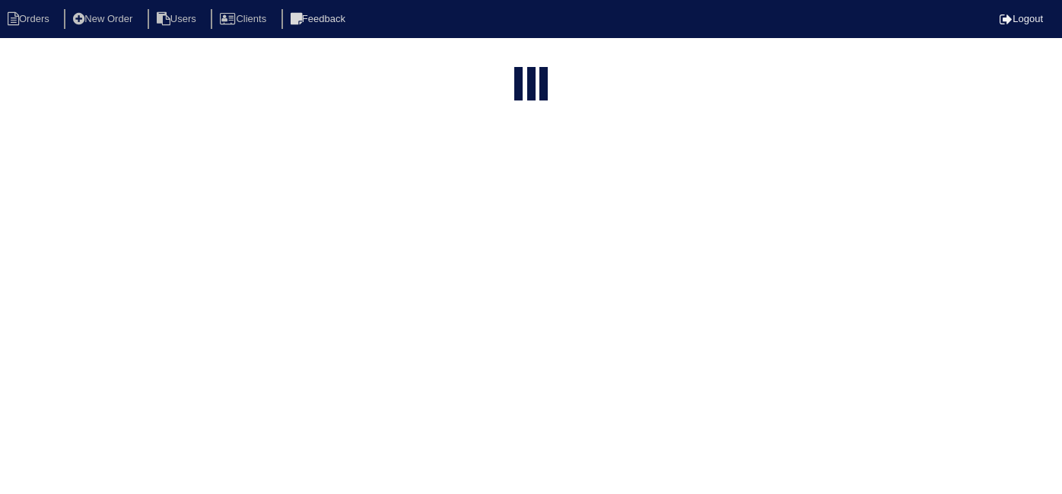
select select "15"
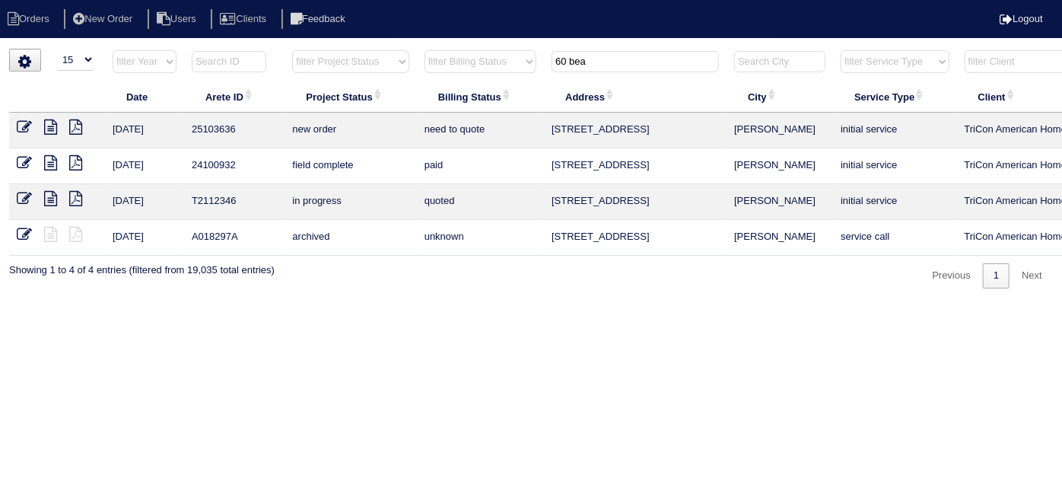
drag, startPoint x: 609, startPoint y: 70, endPoint x: 465, endPoint y: 48, distance: 145.5
click at [465, 49] on div "▼ 10 15 25 50 200 500 Search: Date Arete ID Project Status Billing Status Addre…" at bounding box center [531, 169] width 1044 height 240
